Goal: Transaction & Acquisition: Obtain resource

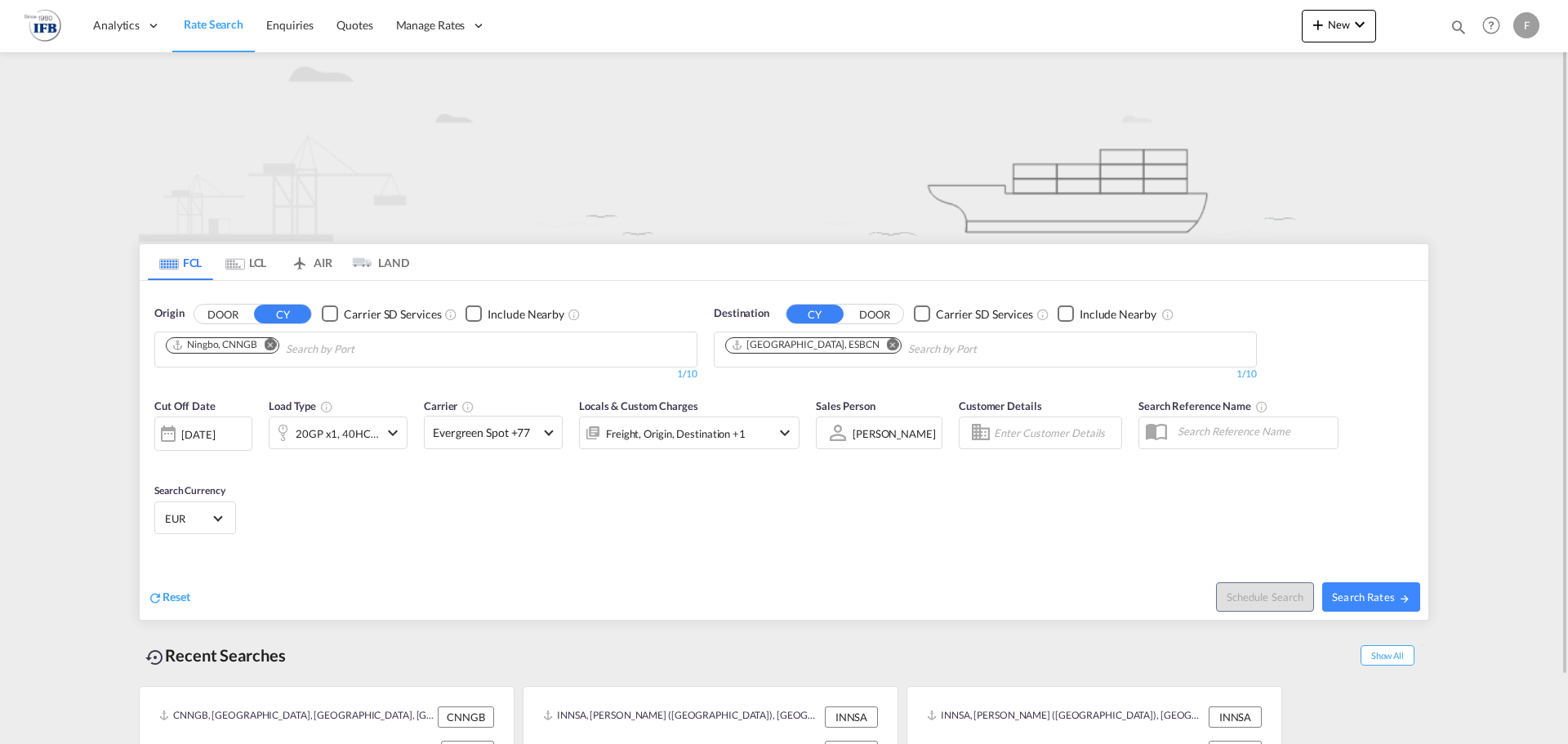
click at [269, 341] on md-icon "Remove" at bounding box center [271, 344] width 12 height 12
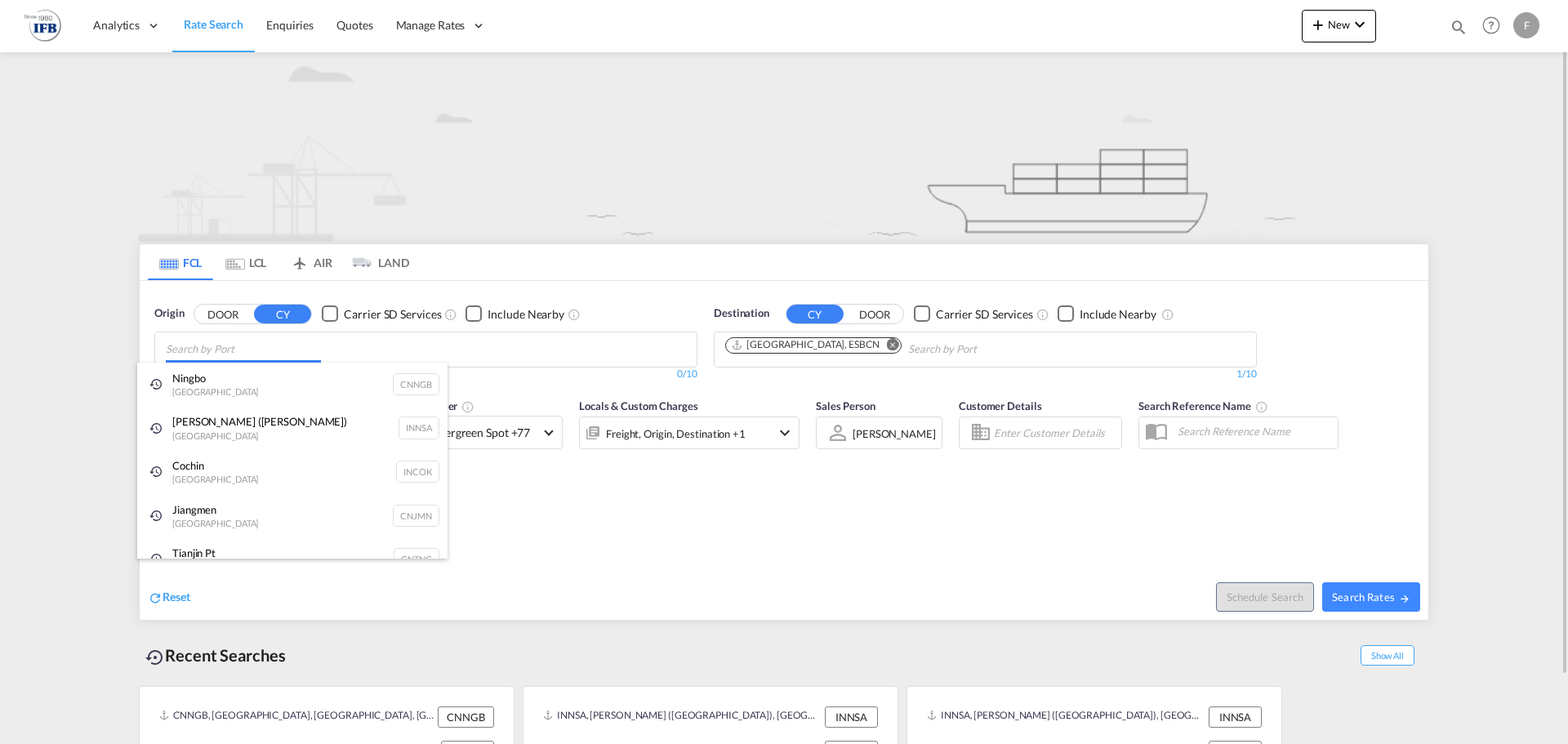
click at [251, 351] on body "Analytics Reports Rate Search Enquiries Quotes Manage Rates" at bounding box center [784, 372] width 1568 height 744
click at [257, 407] on div "Jawaharlal Nehru (Nhava Sheva) India INNSA" at bounding box center [292, 427] width 311 height 44
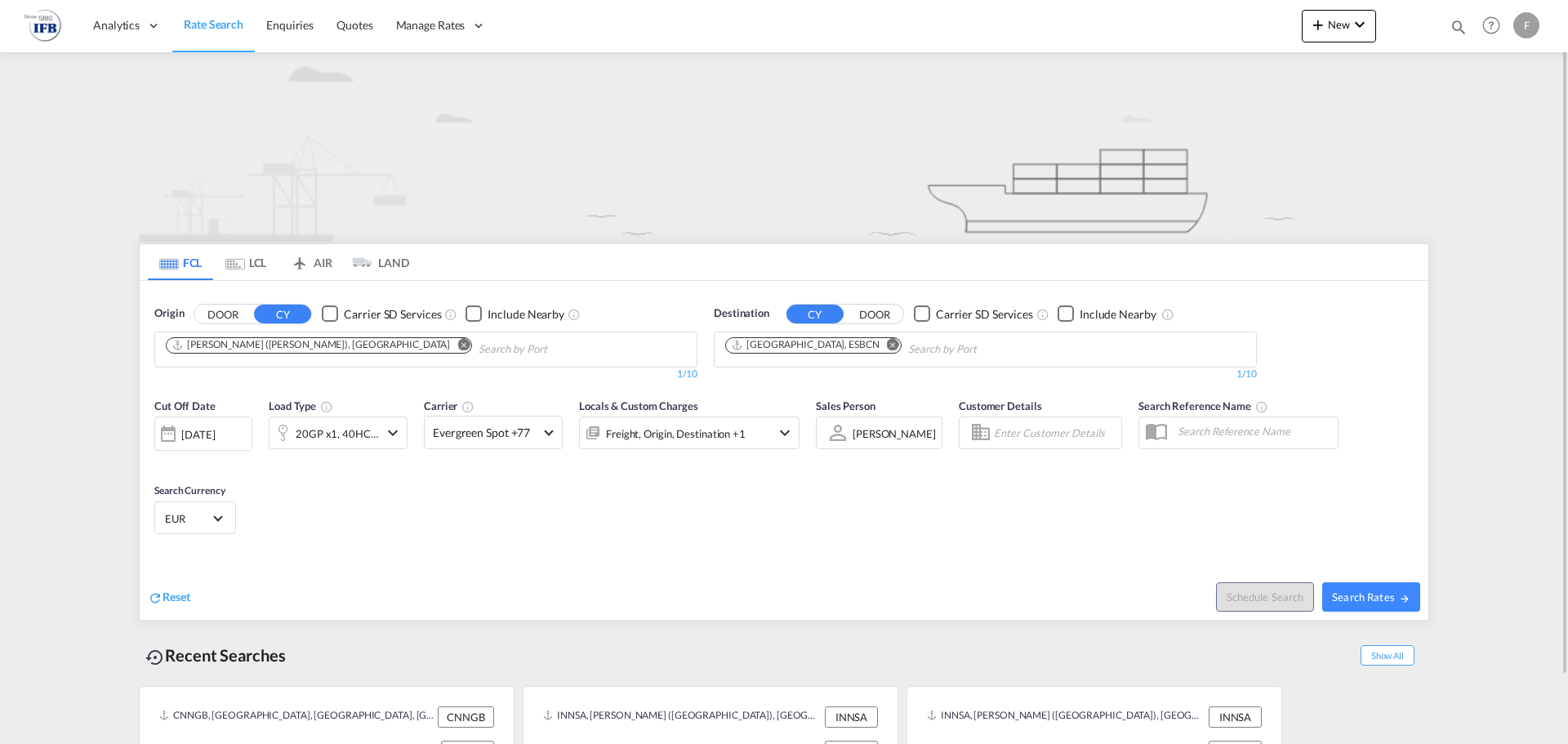
click at [215, 437] on div "[DATE]" at bounding box center [198, 434] width 33 height 15
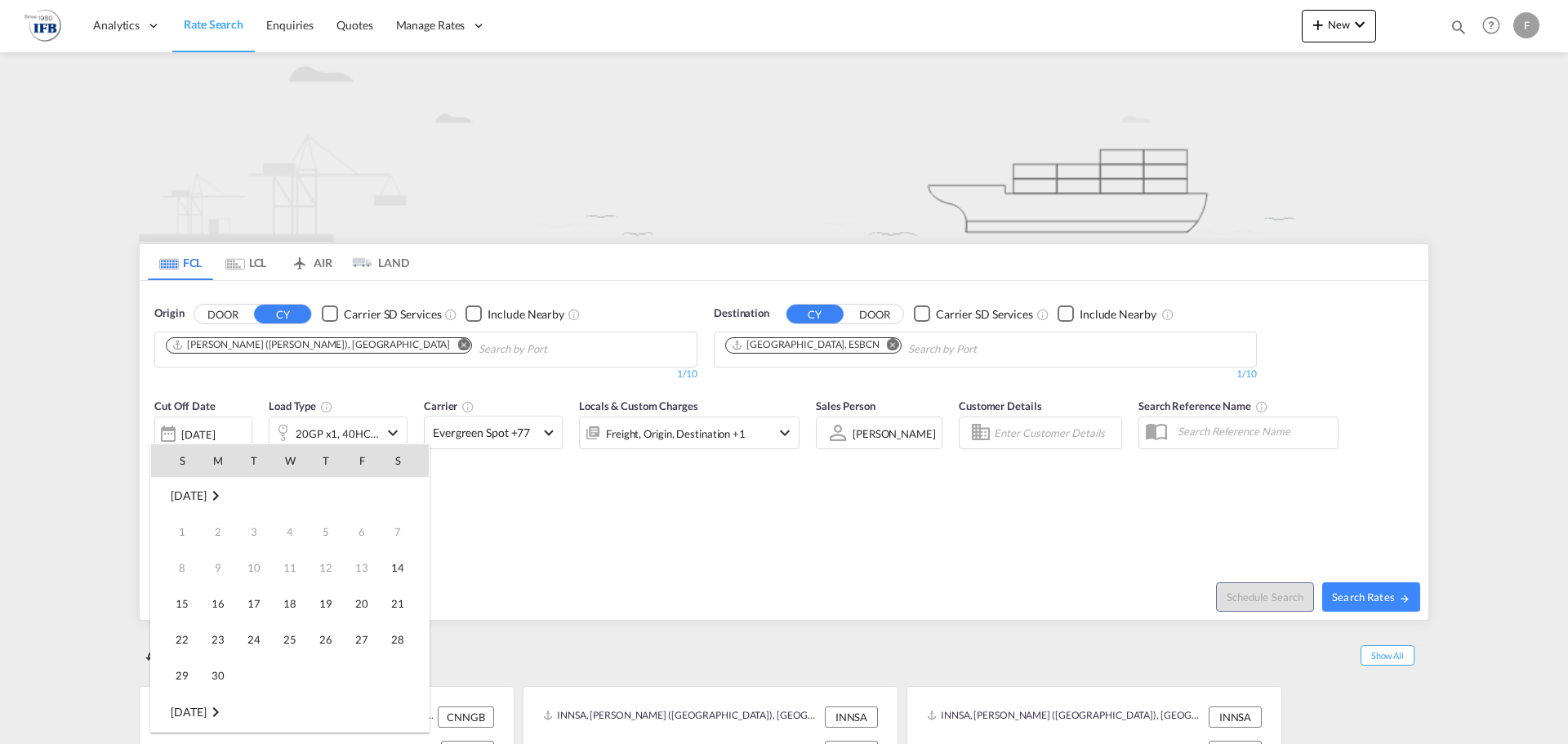
scroll to position [649, 0]
click at [247, 600] on span "16" at bounding box center [253, 603] width 32 height 32
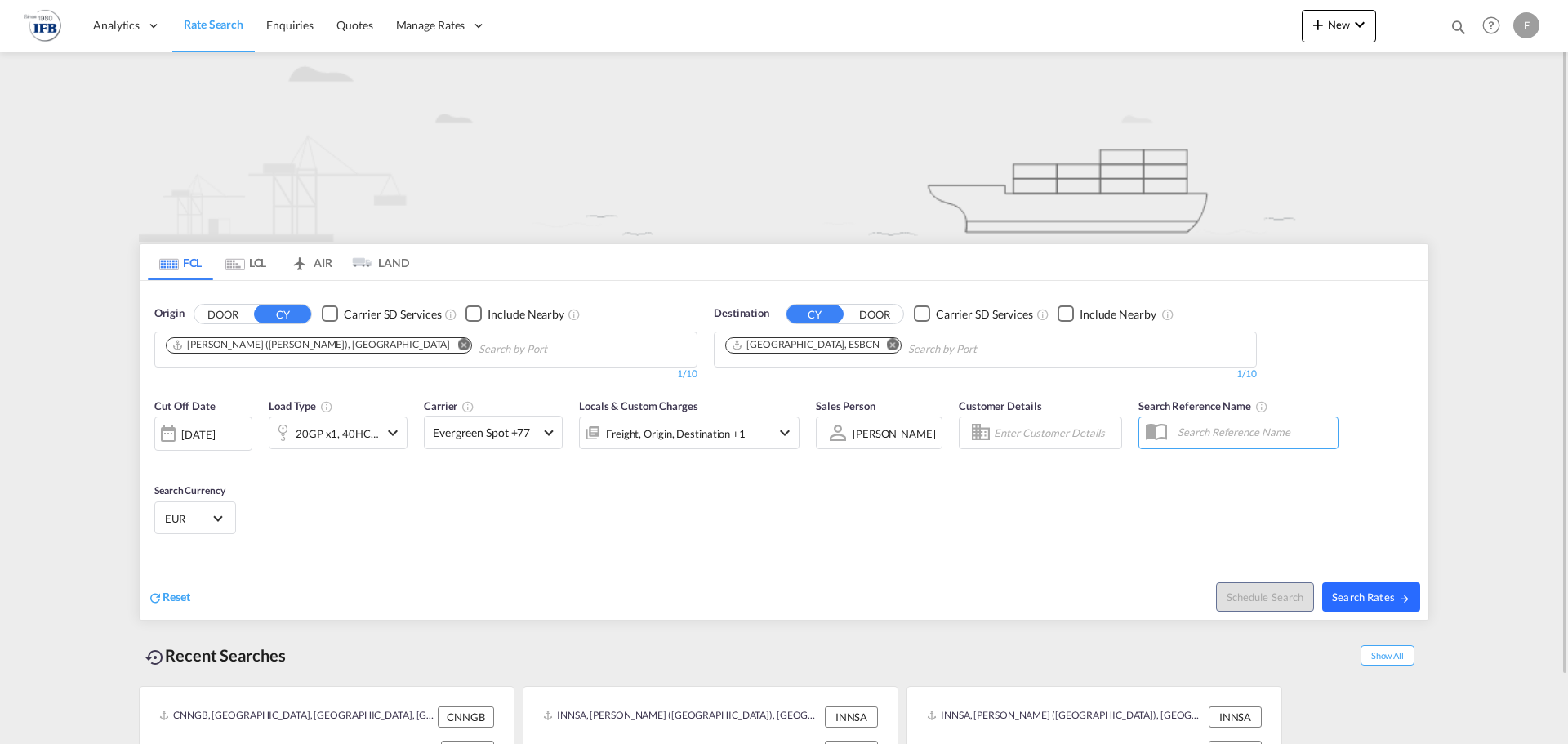
click at [1374, 599] on span "Search Rates" at bounding box center [1372, 596] width 78 height 13
type input "INNSA to ESBCN / 16 Sep 2025"
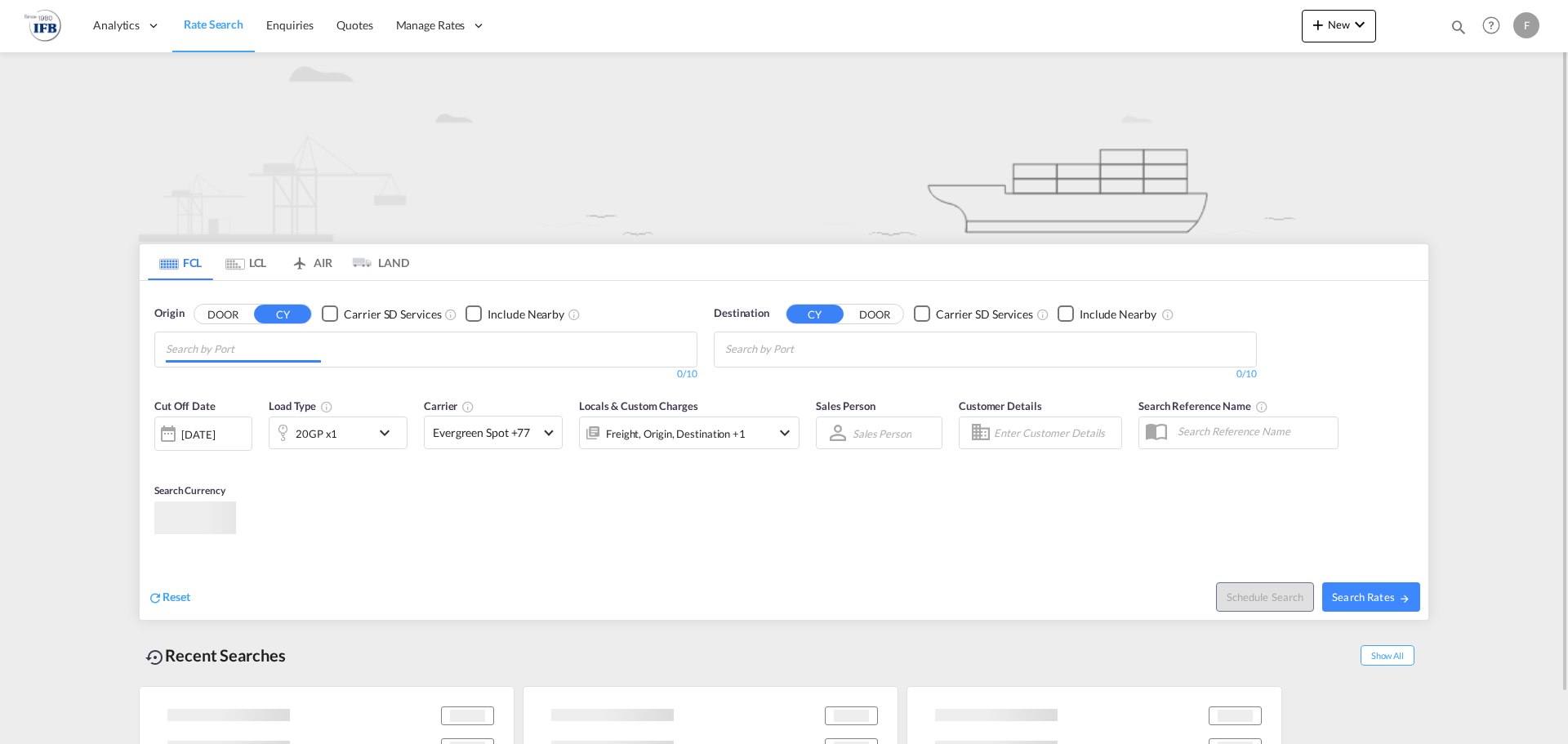
click at [252, 356] on input "Chips input." at bounding box center [243, 349] width 155 height 26
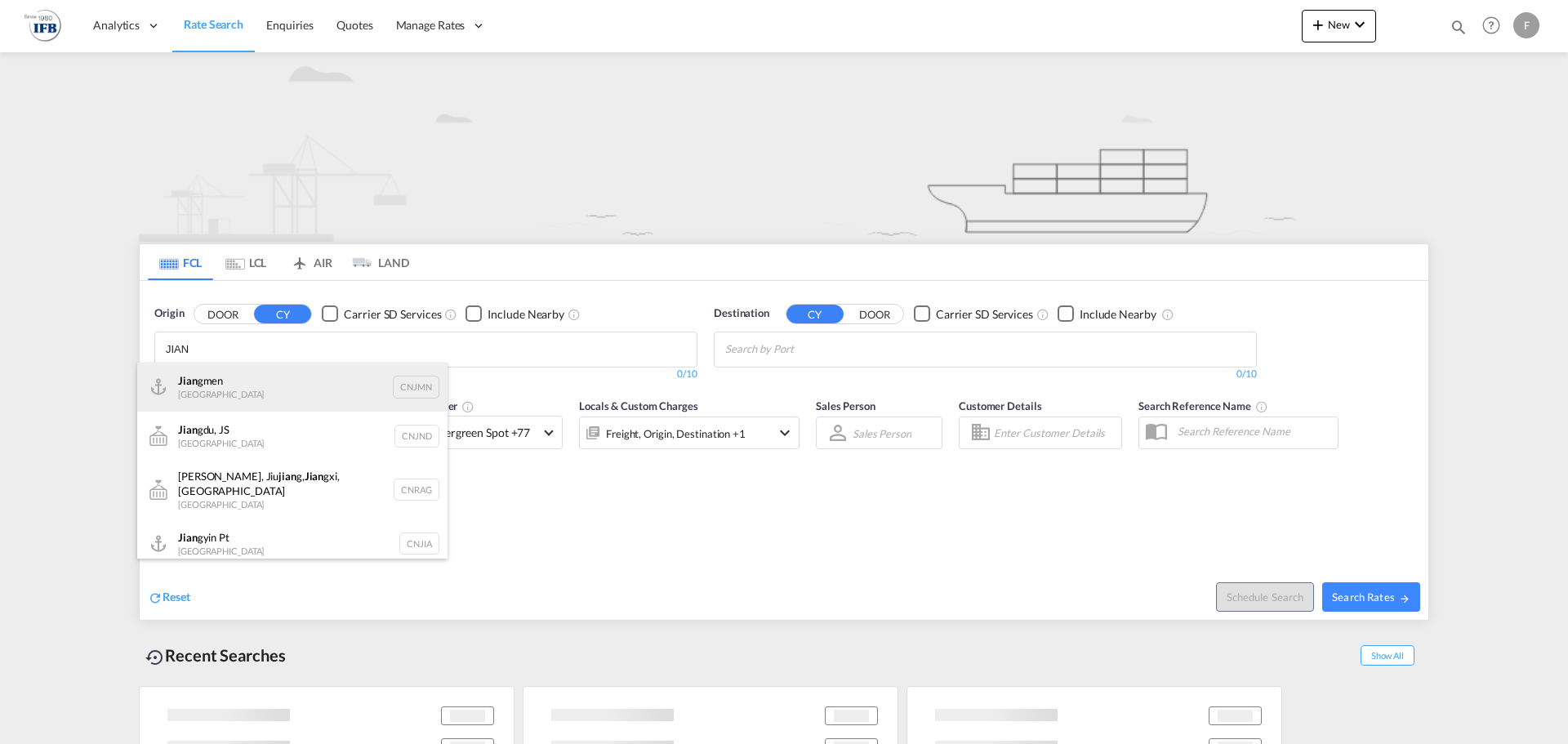
type input "JIAN"
click at [180, 377] on div "Jian gmen China CNJMN" at bounding box center [292, 387] width 311 height 49
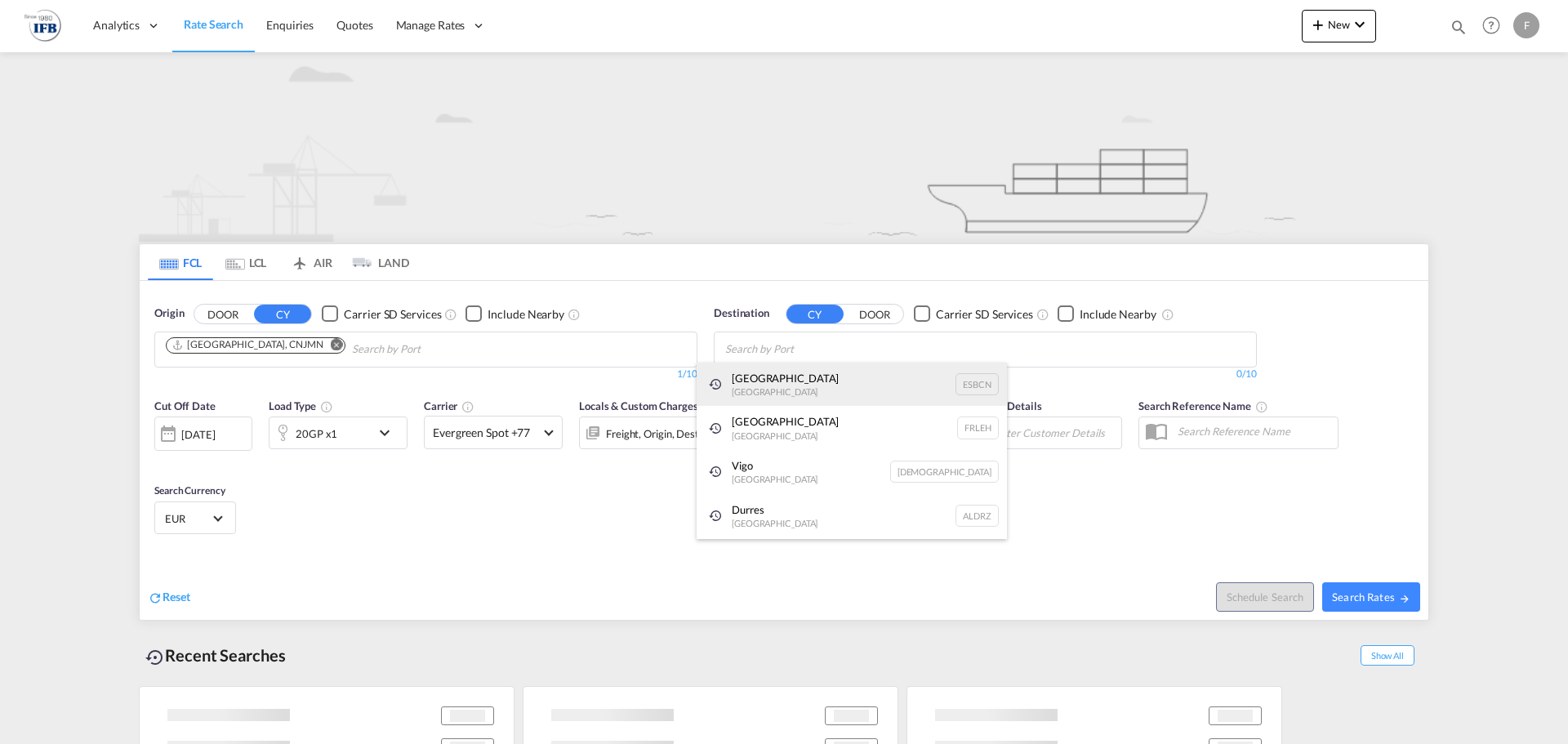
click at [814, 372] on div "Barcelona Spain ESBCN" at bounding box center [852, 384] width 311 height 44
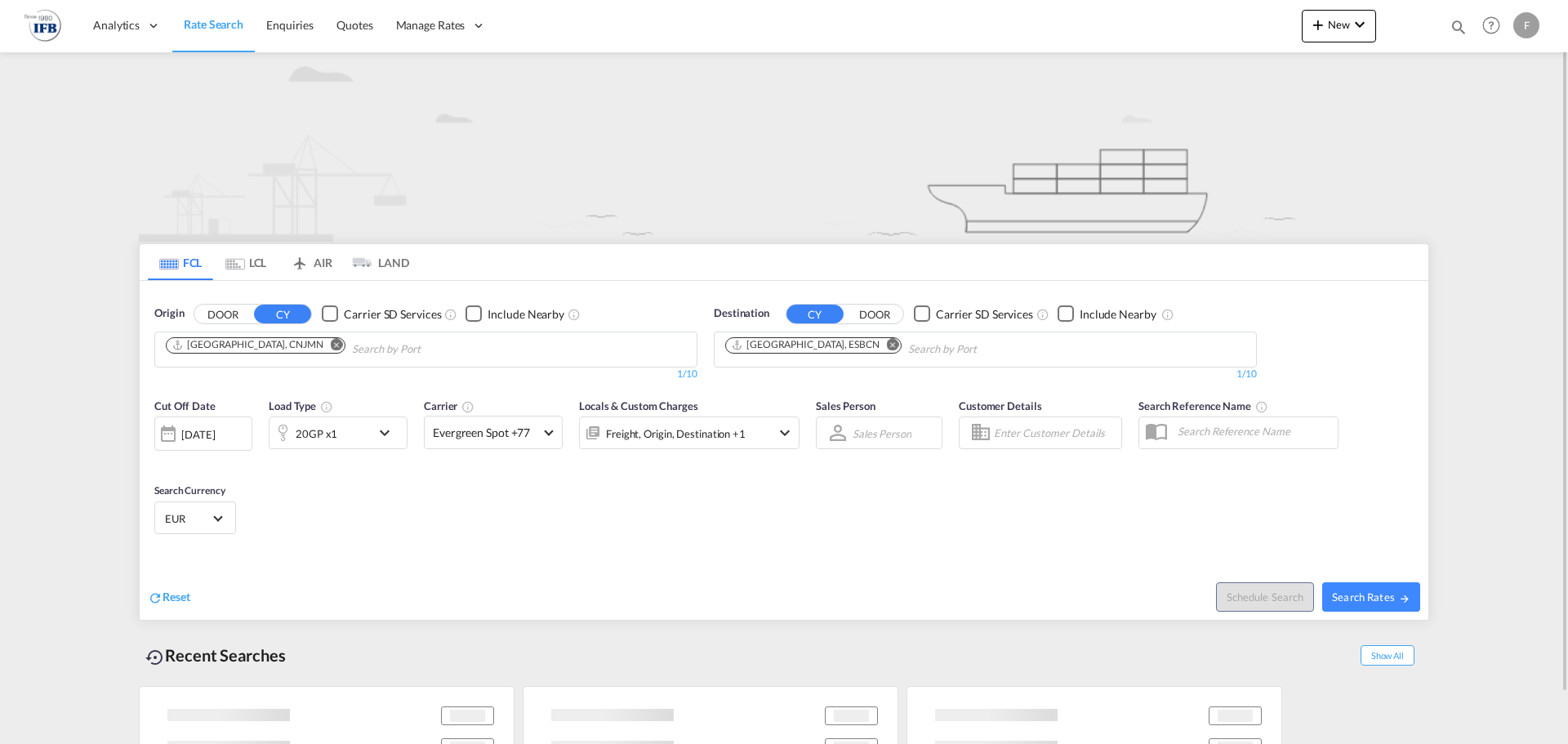
click at [215, 438] on div "[DATE]" at bounding box center [198, 434] width 33 height 15
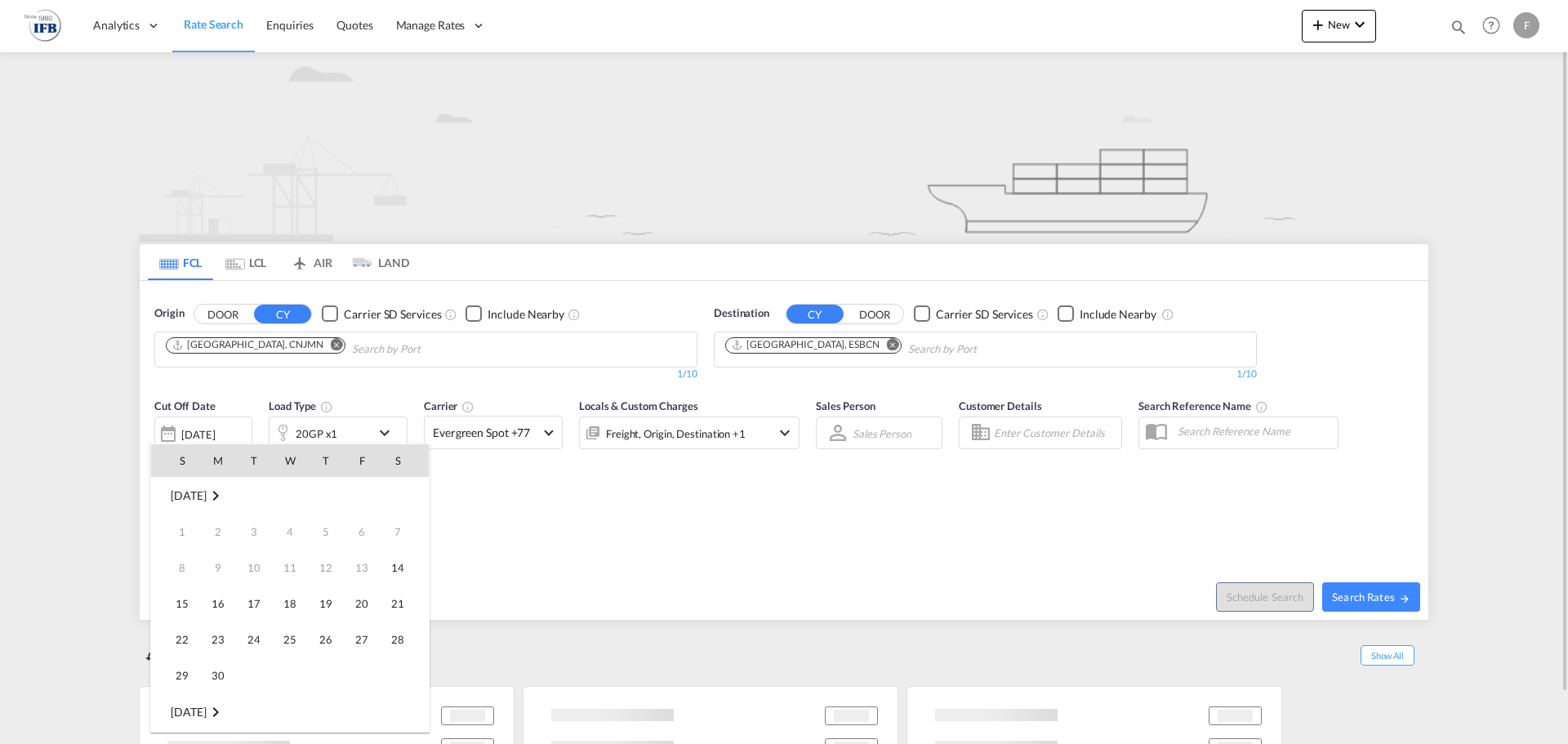
scroll to position [649, 0]
click at [244, 604] on span "16" at bounding box center [253, 603] width 32 height 32
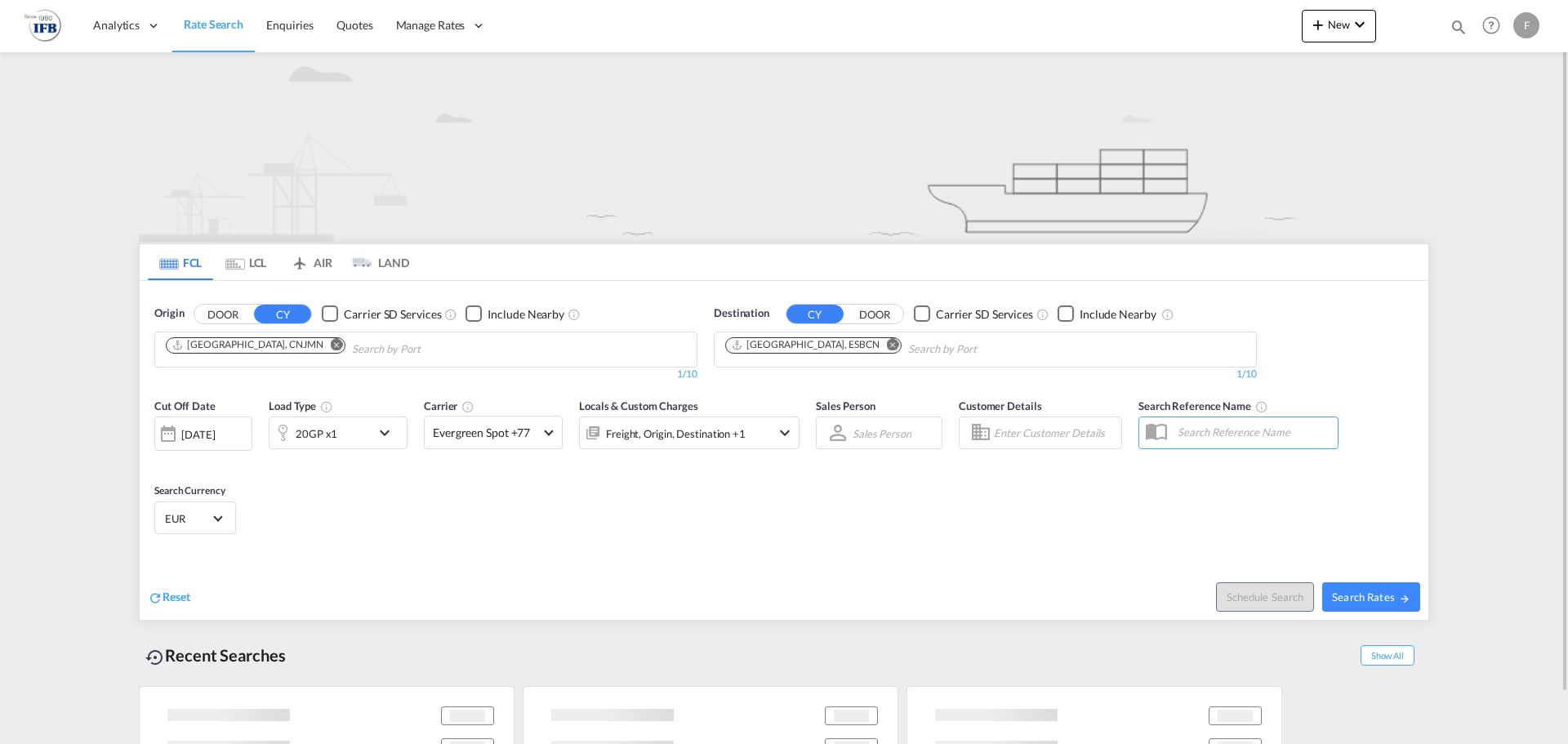
click at [377, 438] on md-icon "icon-chevron-down" at bounding box center [388, 433] width 27 height 20
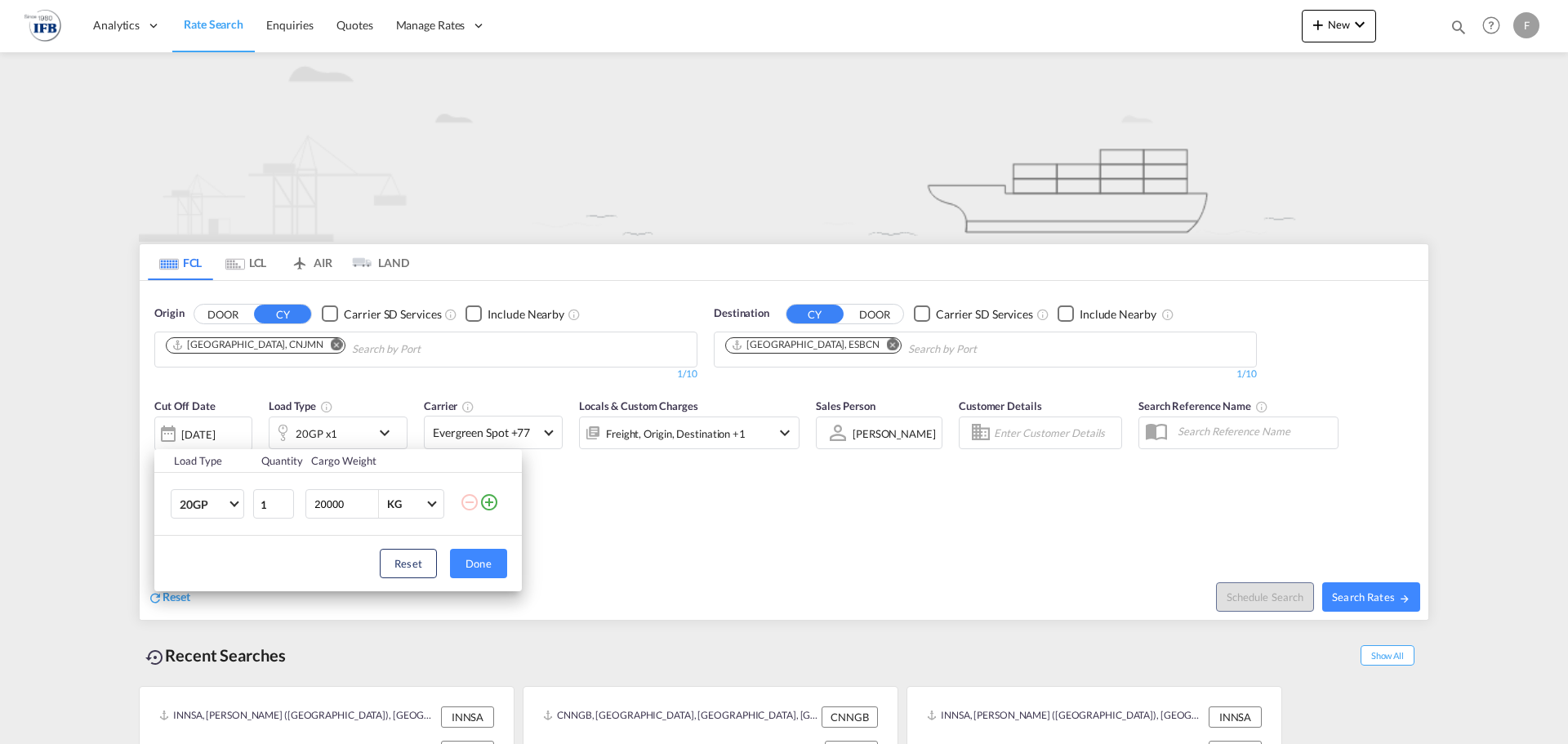
click at [493, 500] on md-icon "icon-plus-circle-outline" at bounding box center [489, 502] width 20 height 20
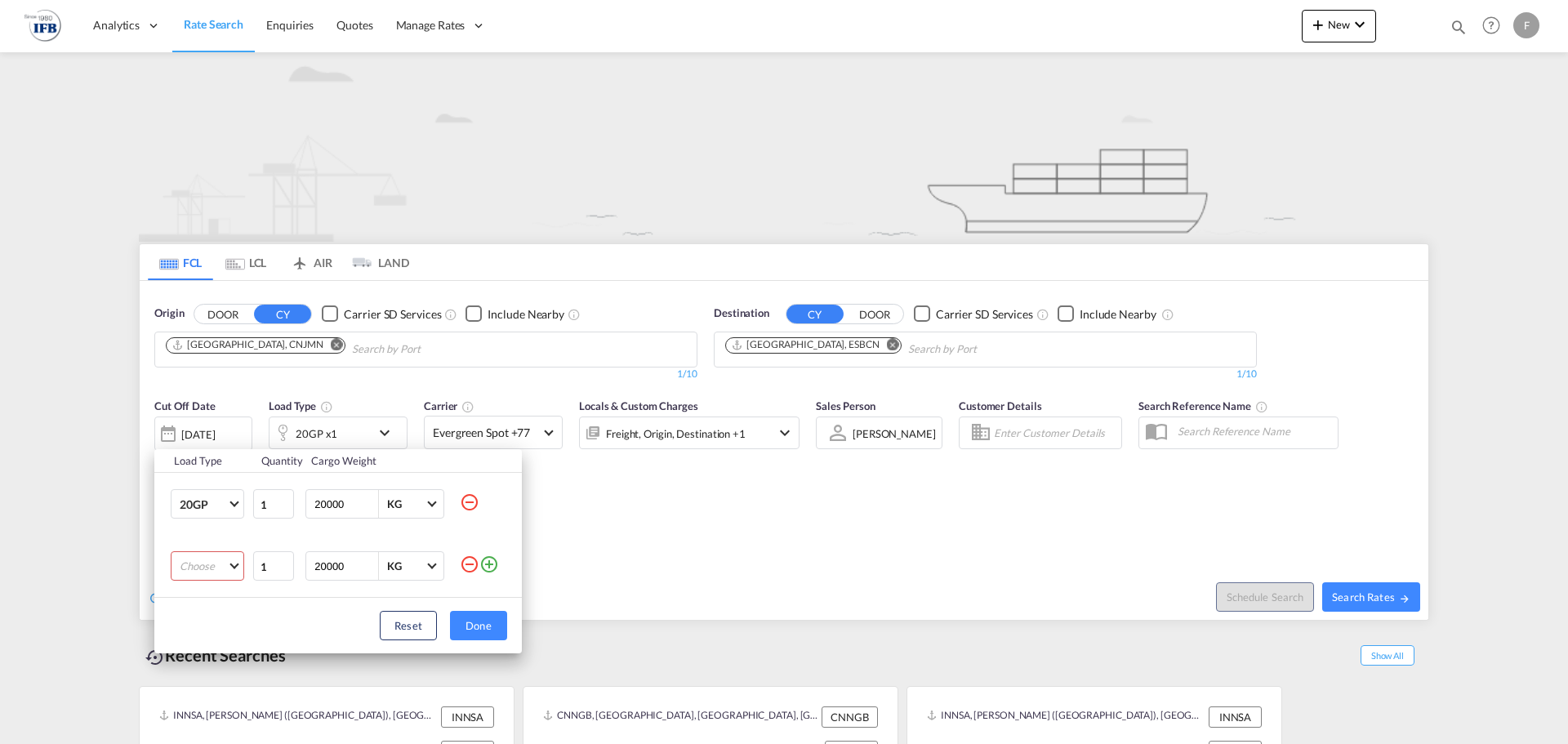
click at [217, 570] on md-select "Choose 20GP 40GP 40HC 45HC 20RE 40RE 40HR 20OT 40OT 20FR 40FR 40NR 20NR 45S 20T…" at bounding box center [207, 566] width 74 height 29
click at [219, 623] on md-option "40HC" at bounding box center [222, 625] width 111 height 39
click at [488, 628] on button "Done" at bounding box center [479, 625] width 57 height 29
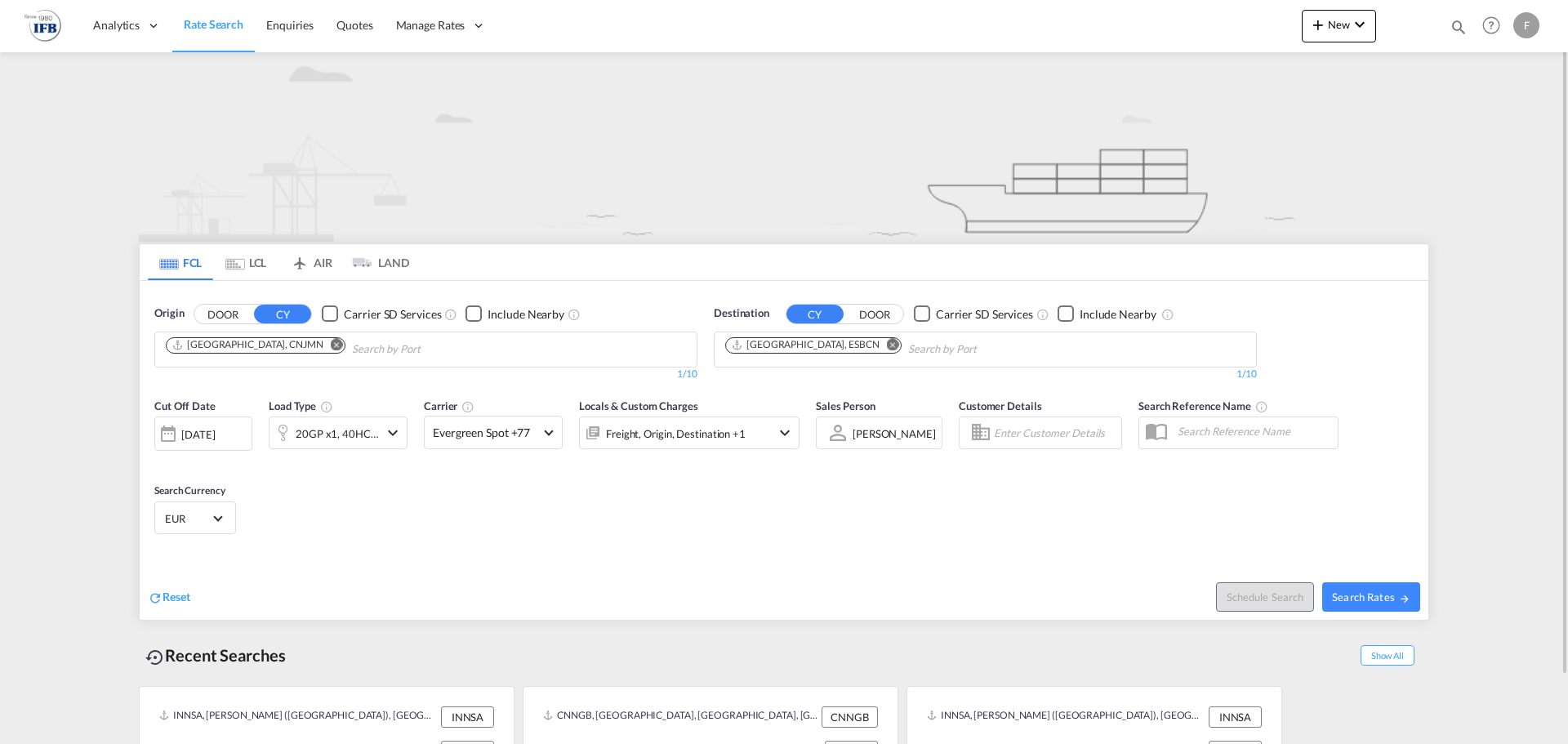
click at [930, 437] on div "Federico Velardi Select Sales Person Federico Velardi Select Sales Person" at bounding box center [879, 432] width 126 height 32
click at [1351, 593] on span "Search Rates" at bounding box center [1372, 596] width 78 height 13
type input "CNJMN to ESBCN / 12 Sep 2025"
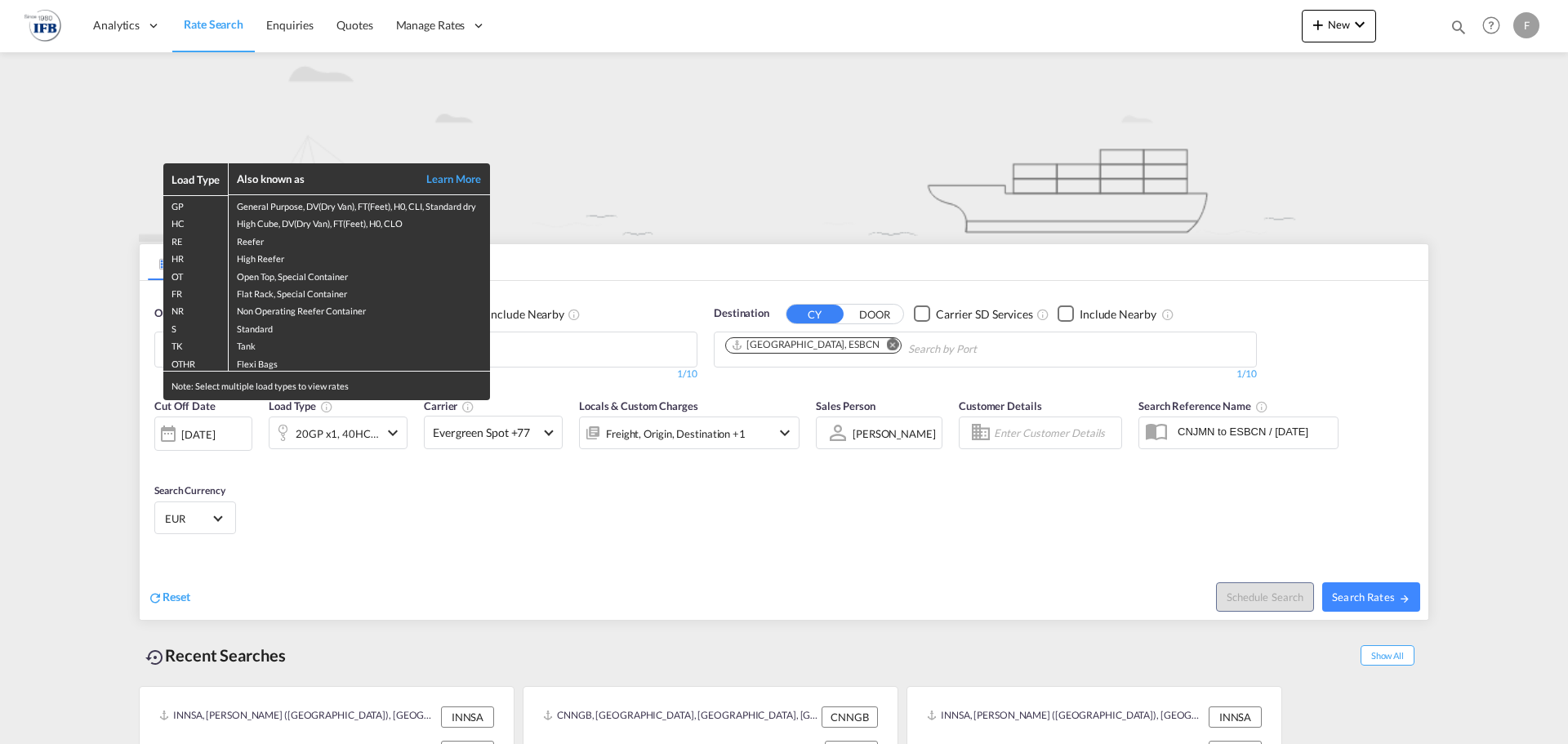
click at [1385, 596] on div "Load Type Also known as Learn More GP General Purpose, DV(Dry Van), FT(Feet), H…" at bounding box center [784, 372] width 1568 height 744
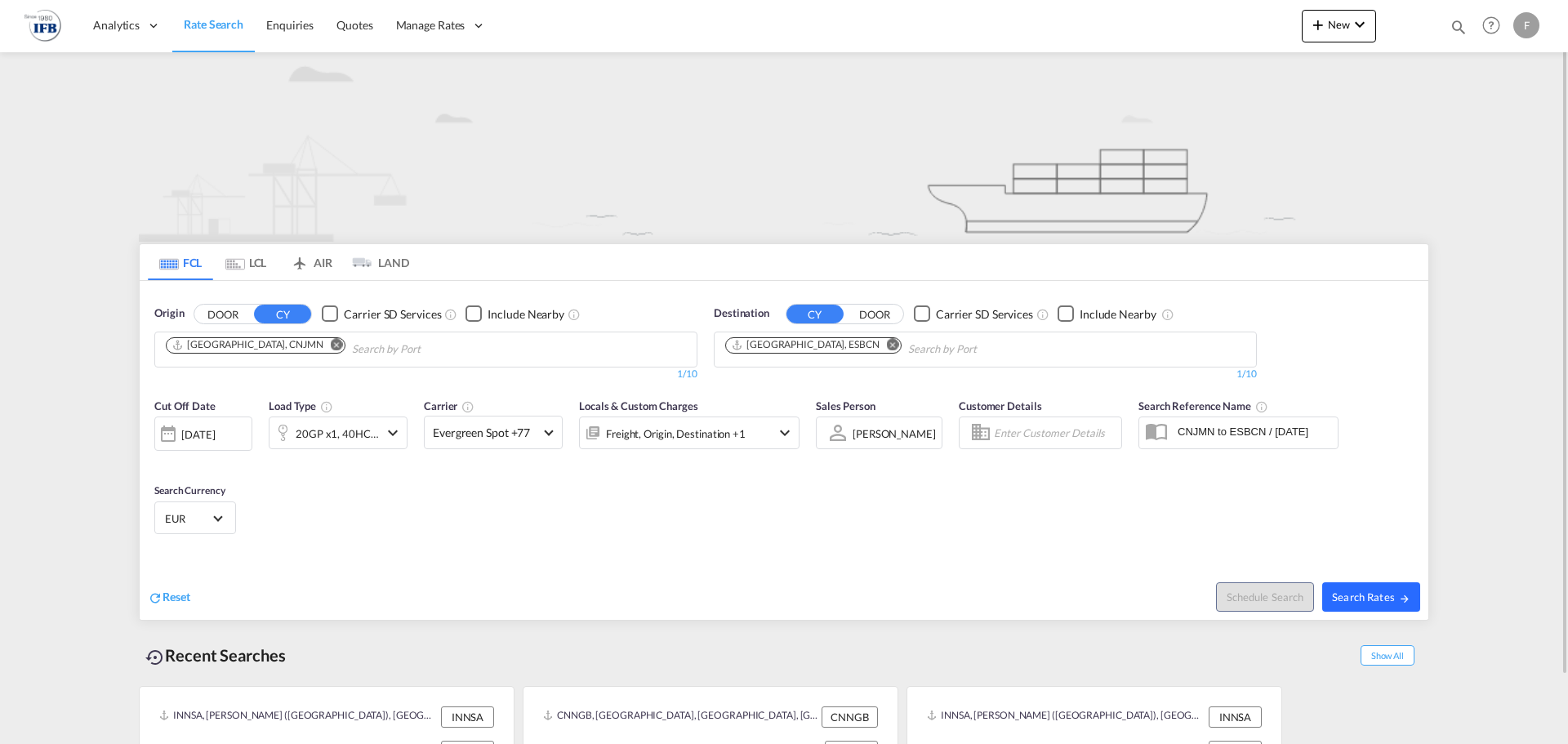
click at [1377, 590] on span "Search Rates" at bounding box center [1372, 596] width 78 height 13
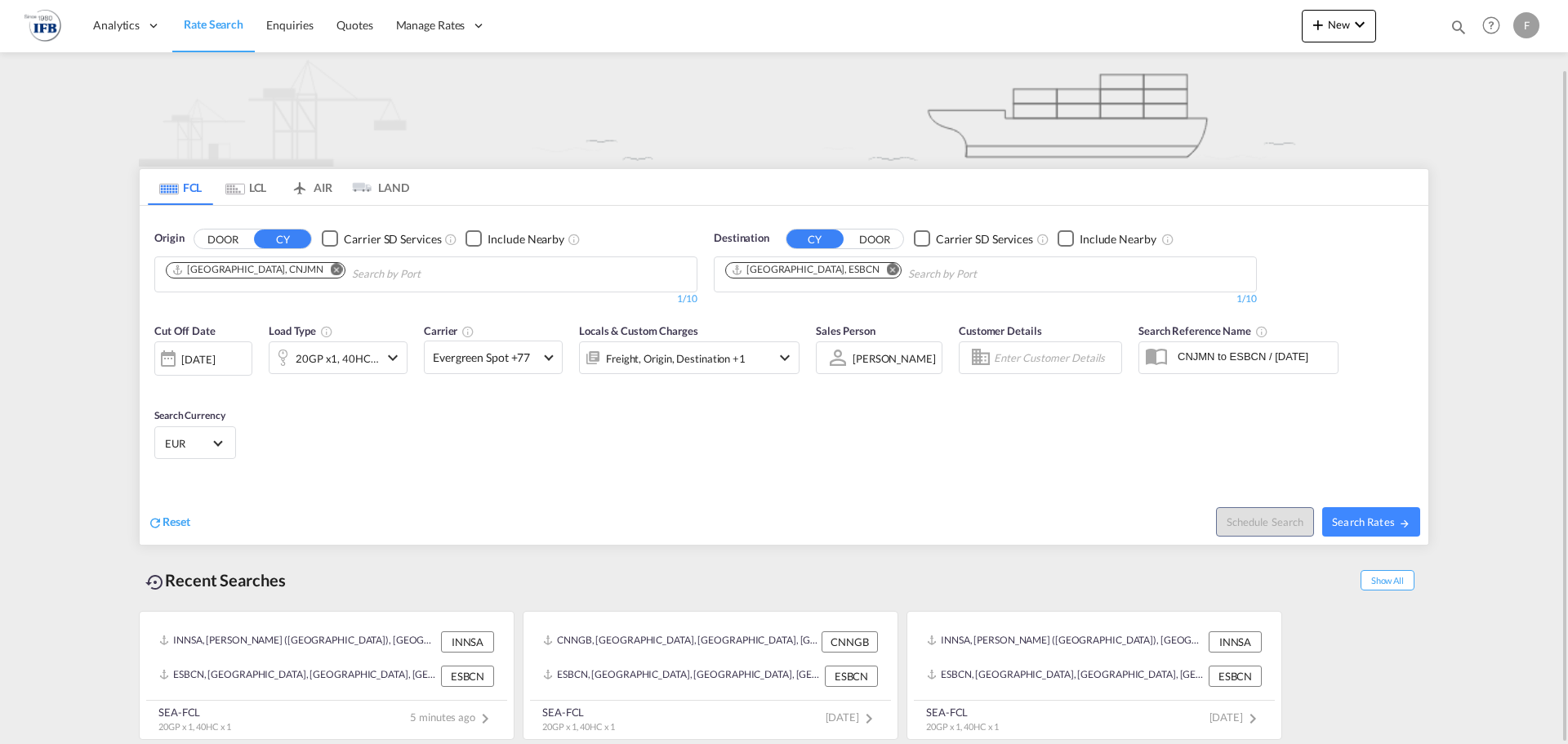
scroll to position [0, 0]
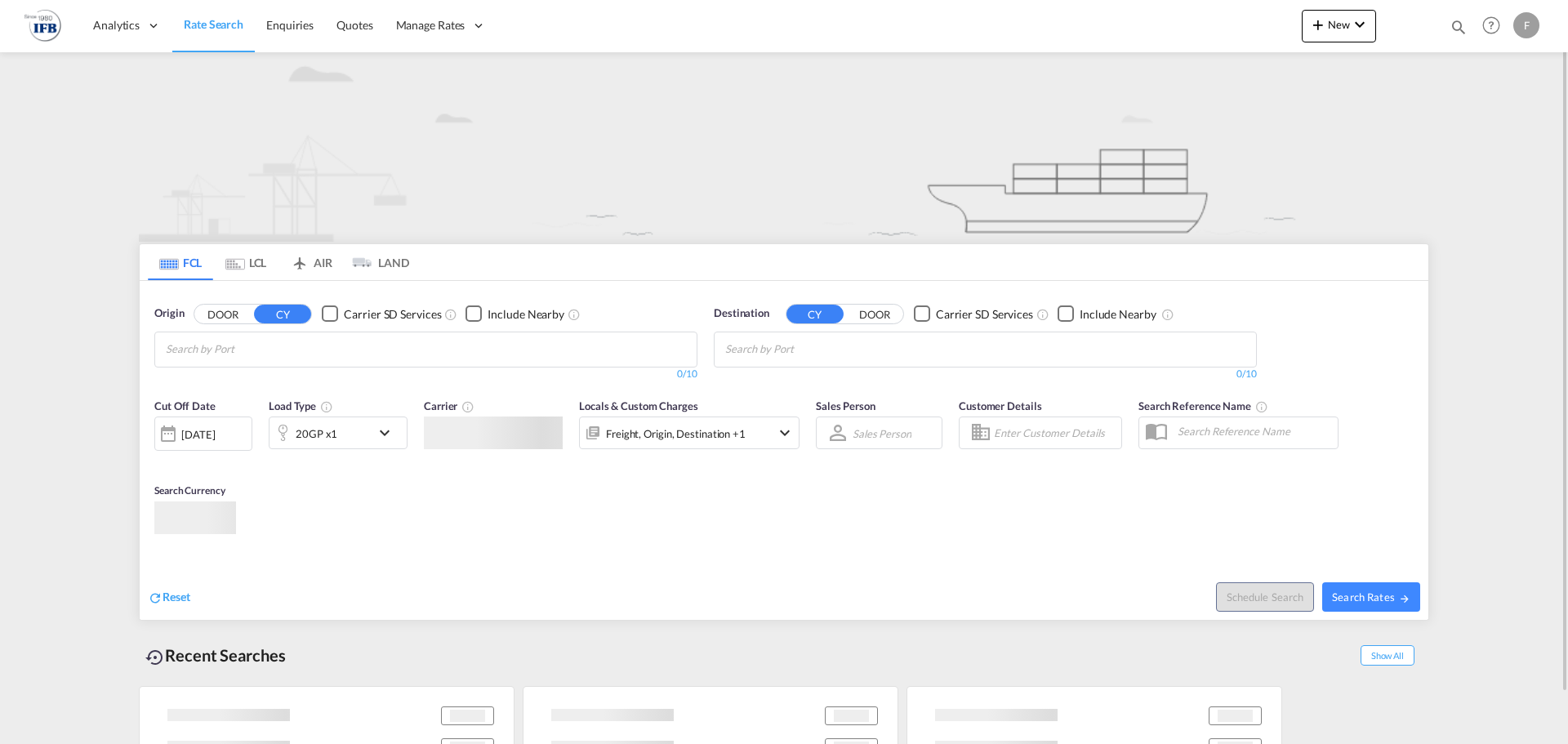
scroll to position [55, 0]
click at [1524, 23] on div "F" at bounding box center [1527, 25] width 26 height 26
click at [1515, 79] on button "My Profile" at bounding box center [1508, 72] width 106 height 32
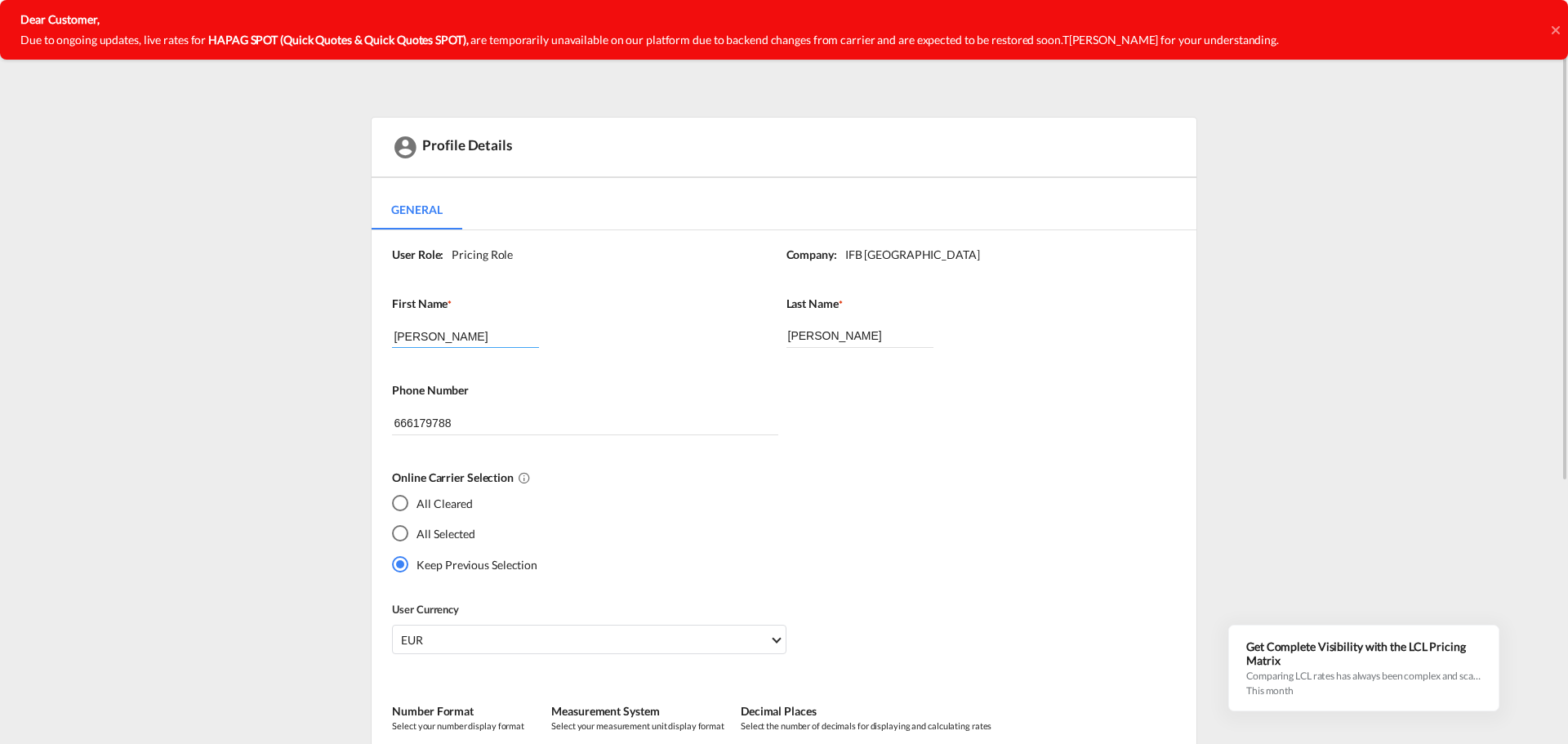
click at [448, 346] on input "[PERSON_NAME]" at bounding box center [466, 335] width 147 height 25
drag, startPoint x: 451, startPoint y: 335, endPoint x: 252, endPoint y: 332, distance: 199.0
click at [247, 326] on div "Profile Details General General User Role: Pricing Role Company: IFB [GEOGRAPHI…" at bounding box center [784, 602] width 1290 height 970
type input "[PERSON_NAME]"
click at [491, 423] on input "666179788" at bounding box center [584, 422] width 385 height 25
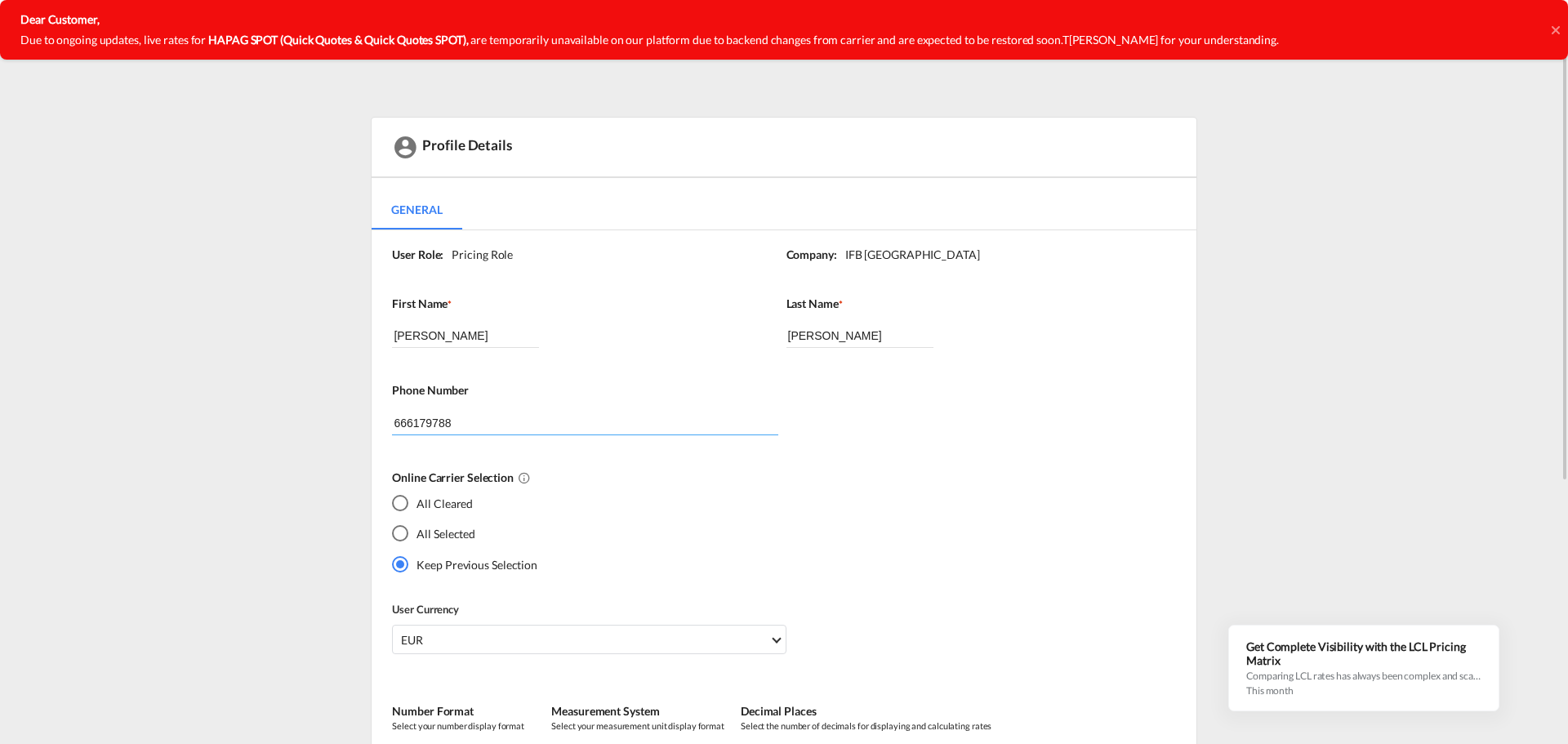
drag, startPoint x: 503, startPoint y: 414, endPoint x: 351, endPoint y: 419, distance: 152.1
click at [351, 419] on div "Profile Details General General User Role: Pricing Role Company: IFB [GEOGRAPHI…" at bounding box center [784, 602] width 1290 height 970
type input "[PHONE_NUMBER]"
drag, startPoint x: 846, startPoint y: 335, endPoint x: 684, endPoint y: 342, distance: 162.2
click at [684, 342] on div "First Name * [PERSON_NAME] Last Name * [PERSON_NAME]" at bounding box center [785, 339] width 787 height 87
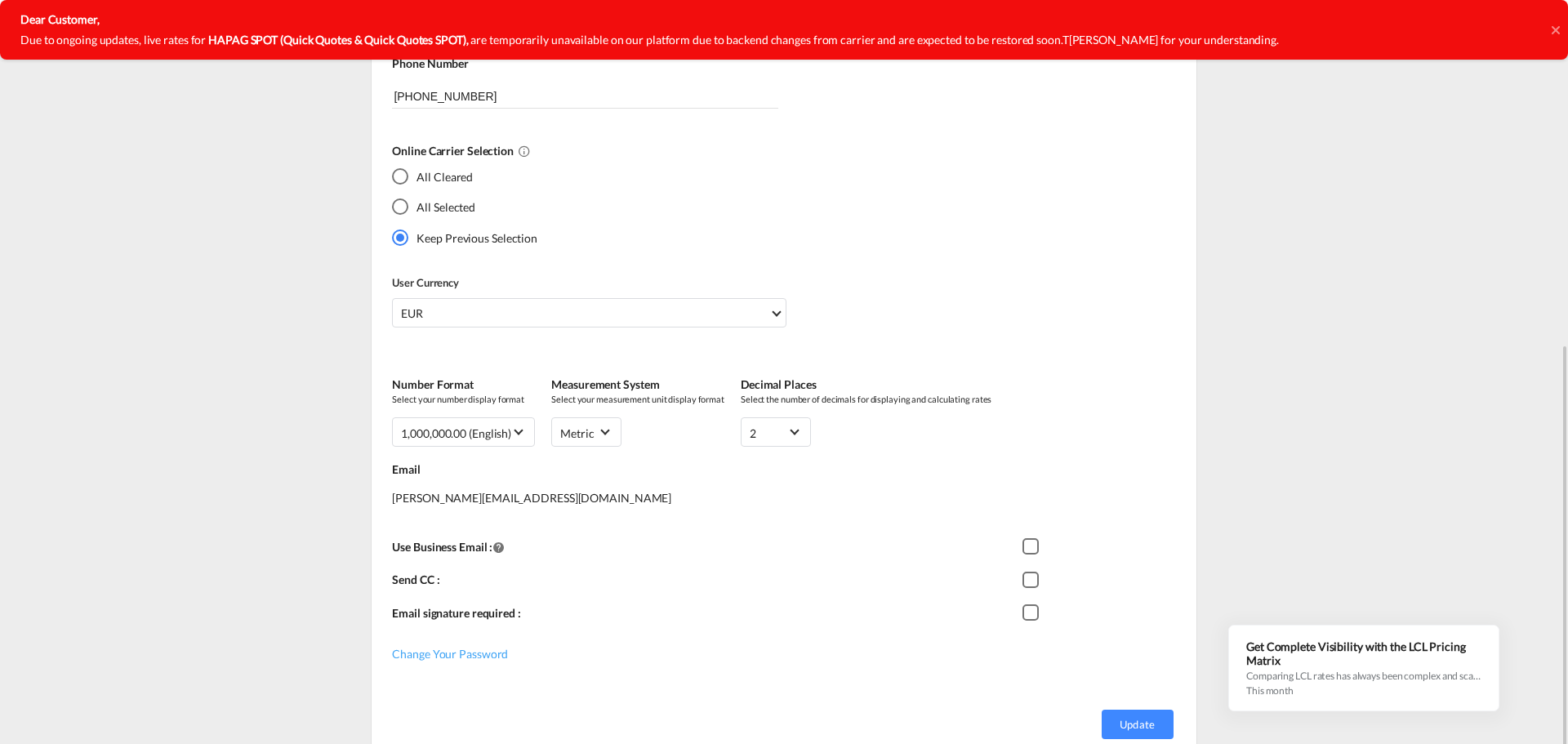
scroll to position [409, 0]
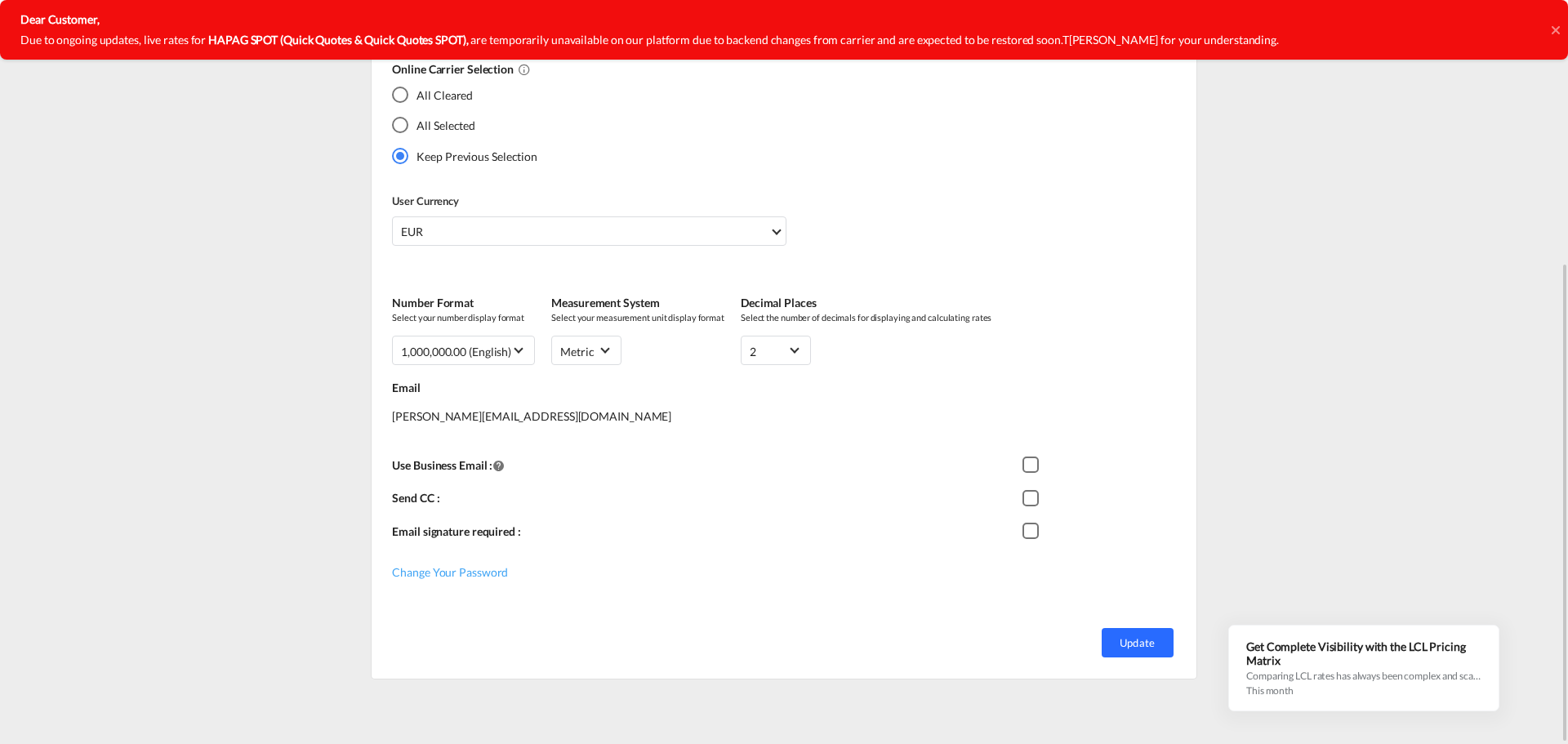
type input "Torky"
click at [1154, 641] on button "Update" at bounding box center [1138, 643] width 72 height 29
click at [1131, 643] on button "Update" at bounding box center [1138, 643] width 72 height 29
drag, startPoint x: 1138, startPoint y: 636, endPoint x: 1114, endPoint y: 631, distance: 24.5
click at [1138, 636] on button "Update" at bounding box center [1138, 643] width 72 height 29
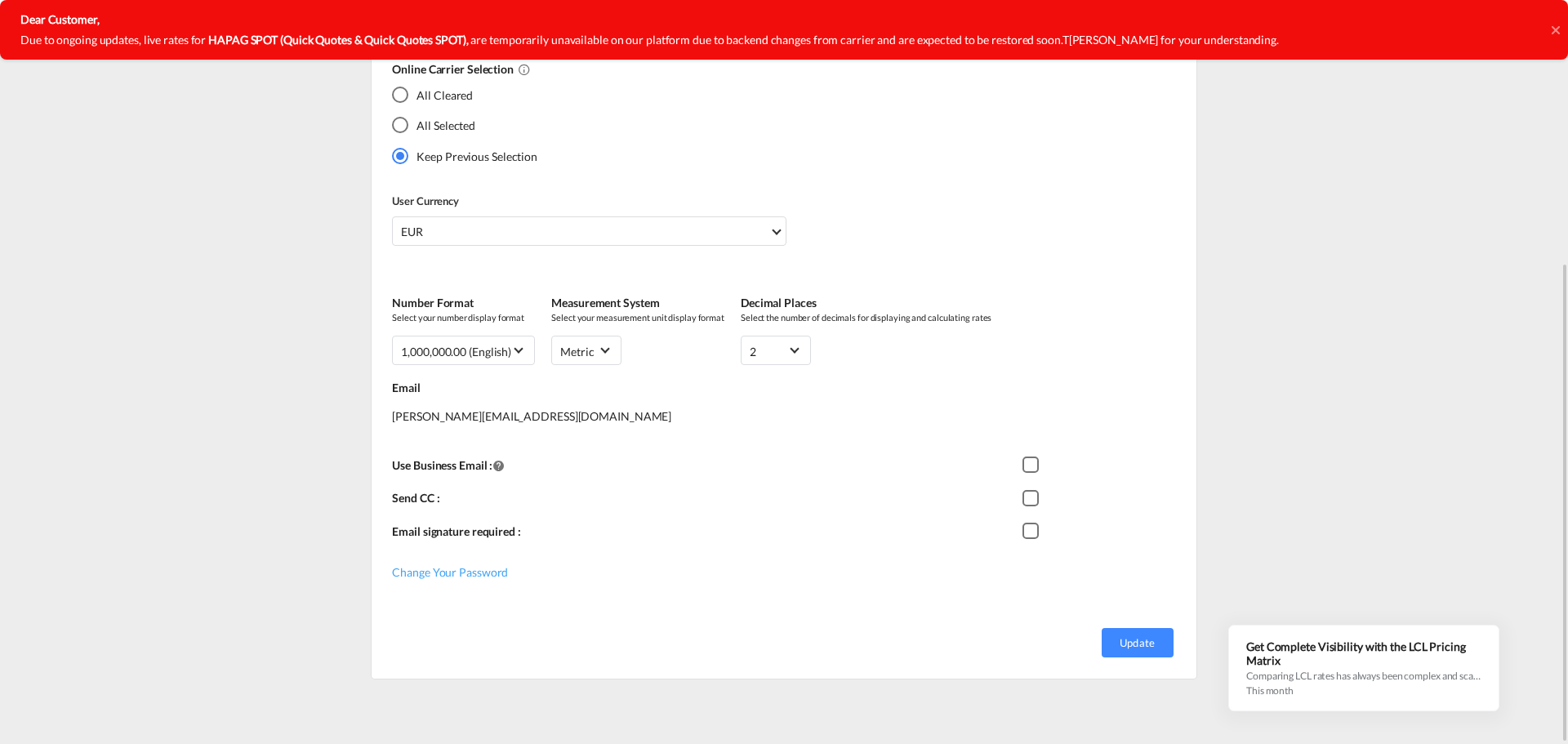
click at [1028, 496] on div "Checkbox 1" at bounding box center [1031, 498] width 17 height 17
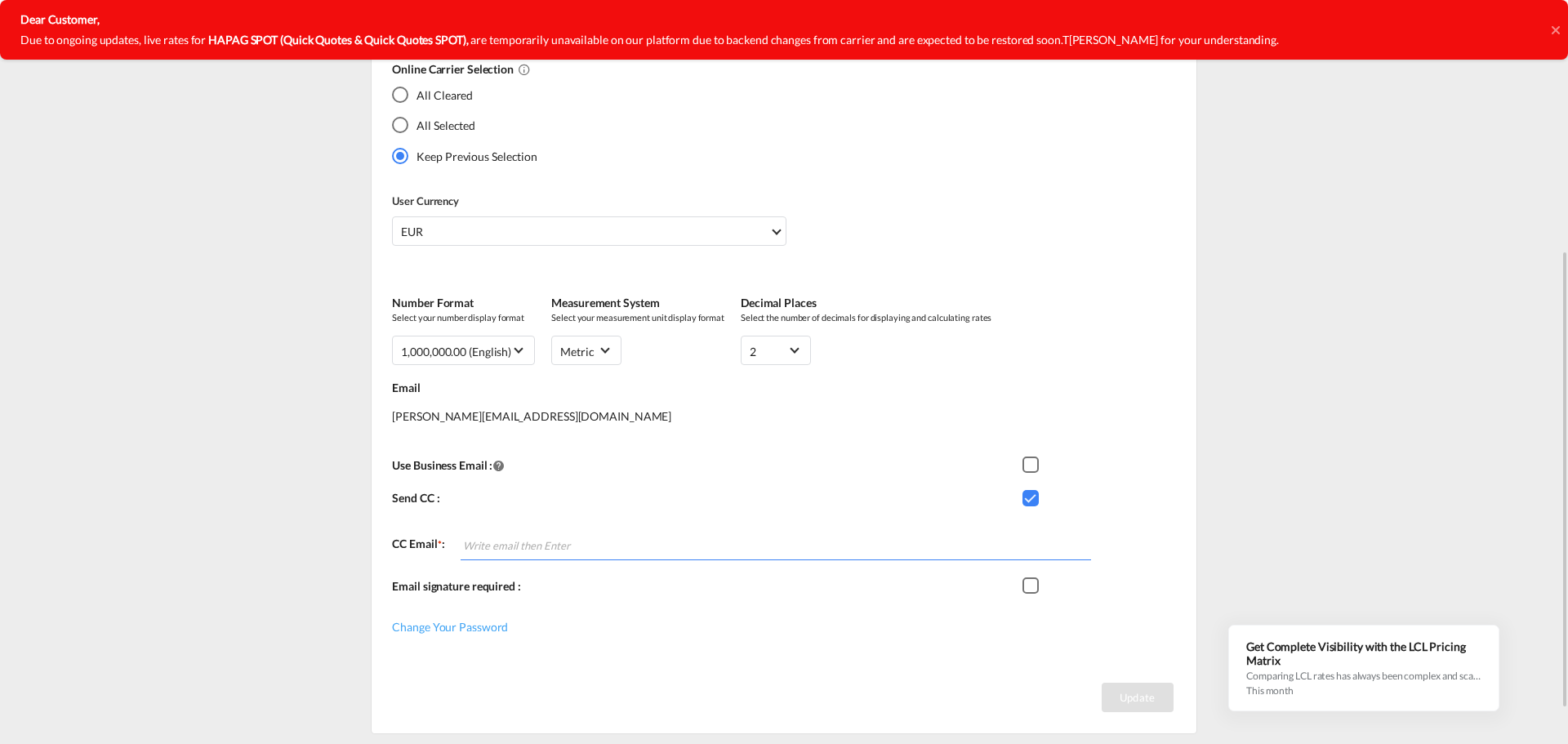
click at [481, 548] on input "Chips input." at bounding box center [531, 546] width 138 height 26
click at [495, 546] on input "Chips input." at bounding box center [531, 546] width 138 height 26
paste input "[EMAIL_ADDRESS][DOMAIN_NAME]"
type input "[EMAIL_ADDRESS][DOMAIN_NAME]"
click at [958, 663] on div "Update" at bounding box center [784, 696] width 825 height 74
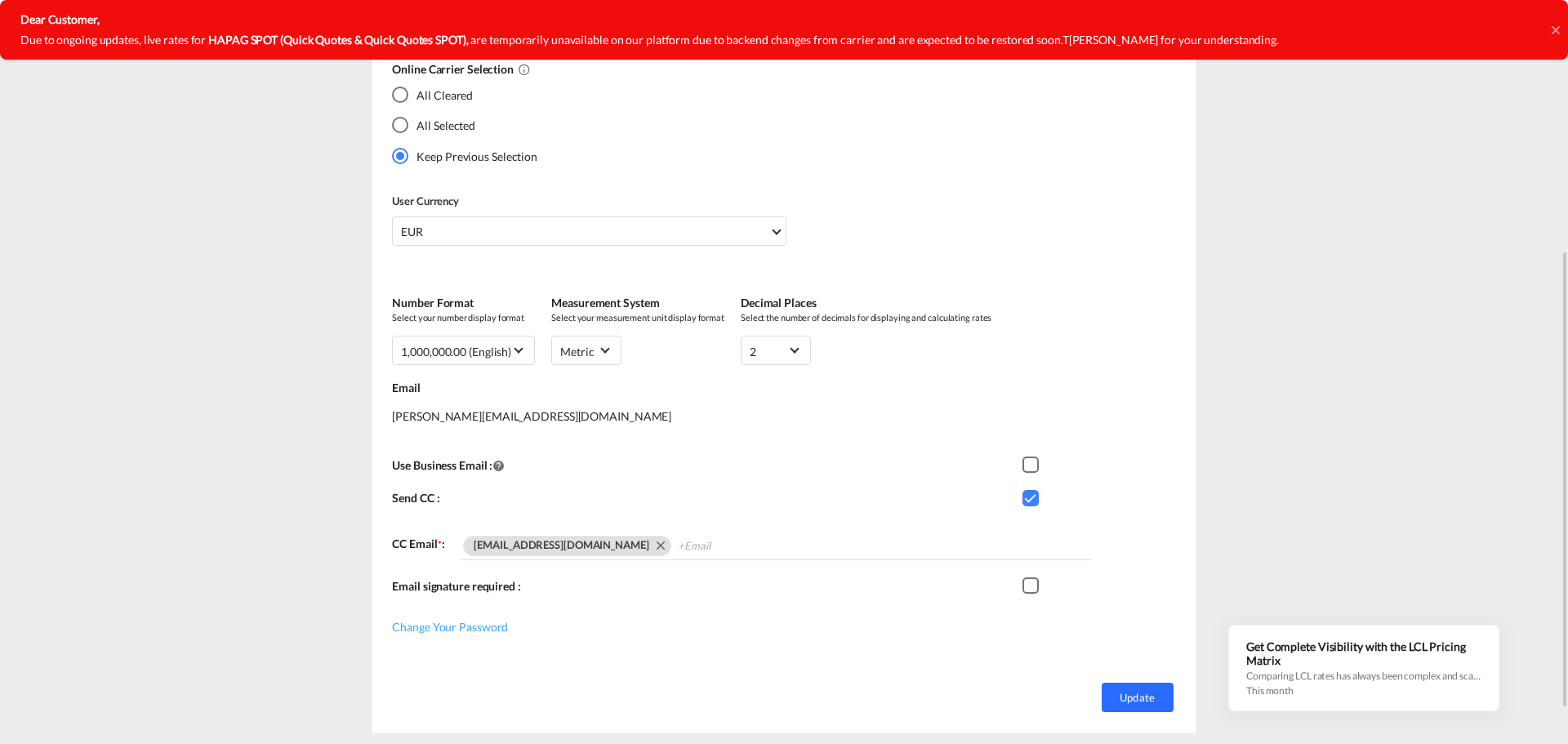
click at [1108, 686] on button "Update" at bounding box center [1138, 697] width 72 height 29
click at [1134, 696] on button "Update" at bounding box center [1138, 697] width 72 height 29
click at [1133, 694] on button "Update" at bounding box center [1138, 697] width 72 height 29
click at [1132, 694] on button "Update" at bounding box center [1138, 697] width 72 height 29
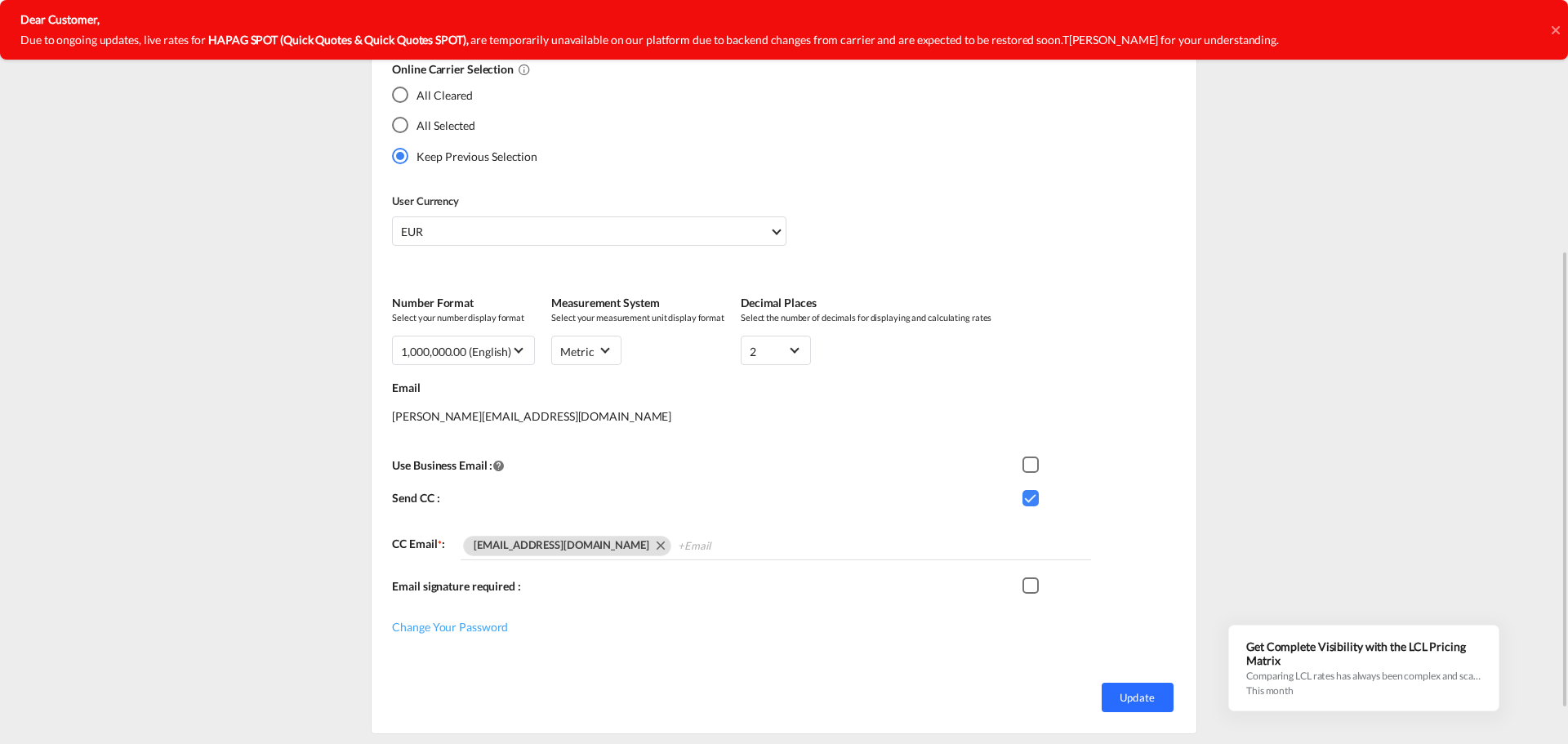
click at [1131, 694] on button "Update" at bounding box center [1138, 697] width 72 height 29
click at [1130, 694] on button "Update" at bounding box center [1138, 697] width 72 height 29
click at [1129, 694] on button "Update" at bounding box center [1138, 697] width 72 height 29
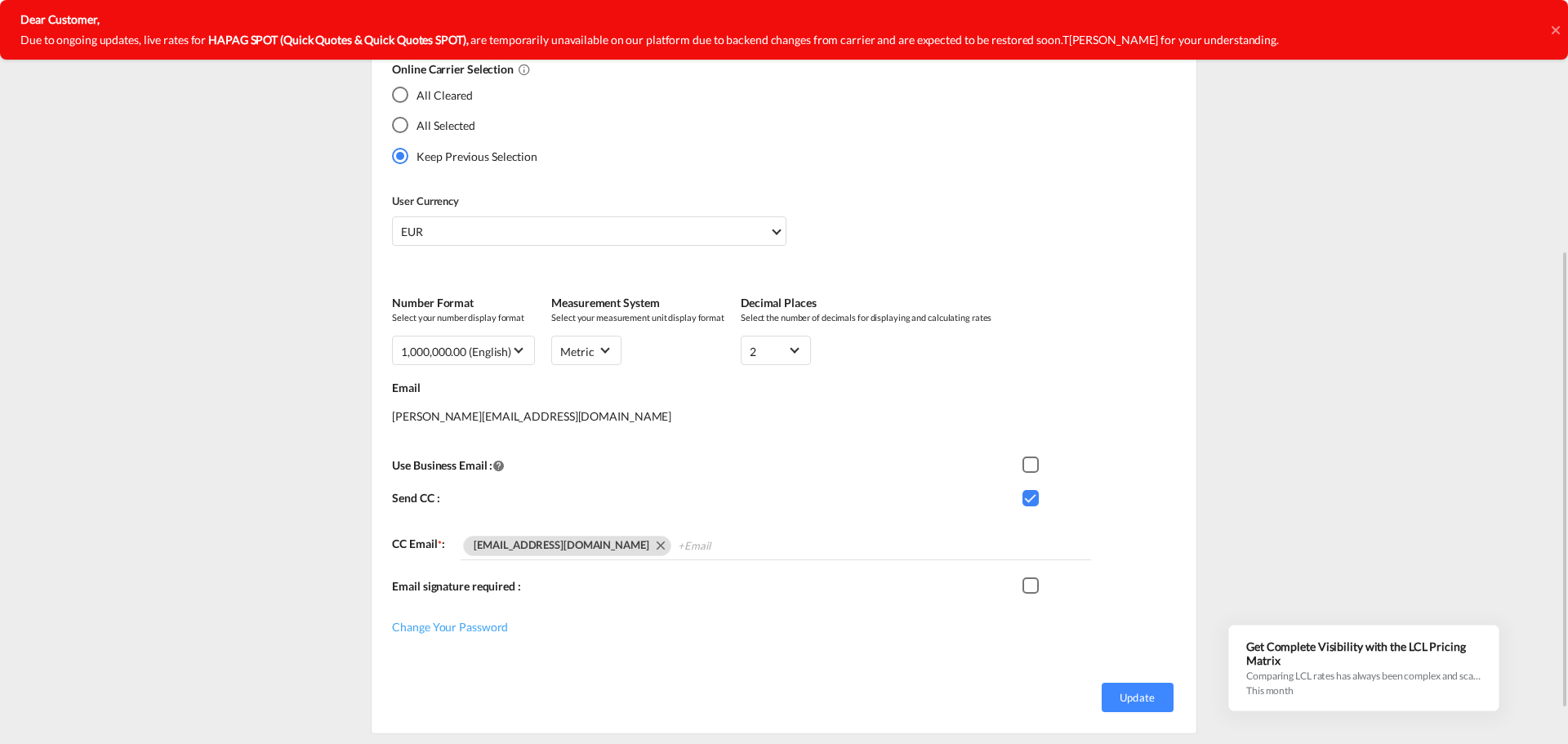
click at [432, 587] on div "Email signature required :" at bounding box center [707, 591] width 630 height 33
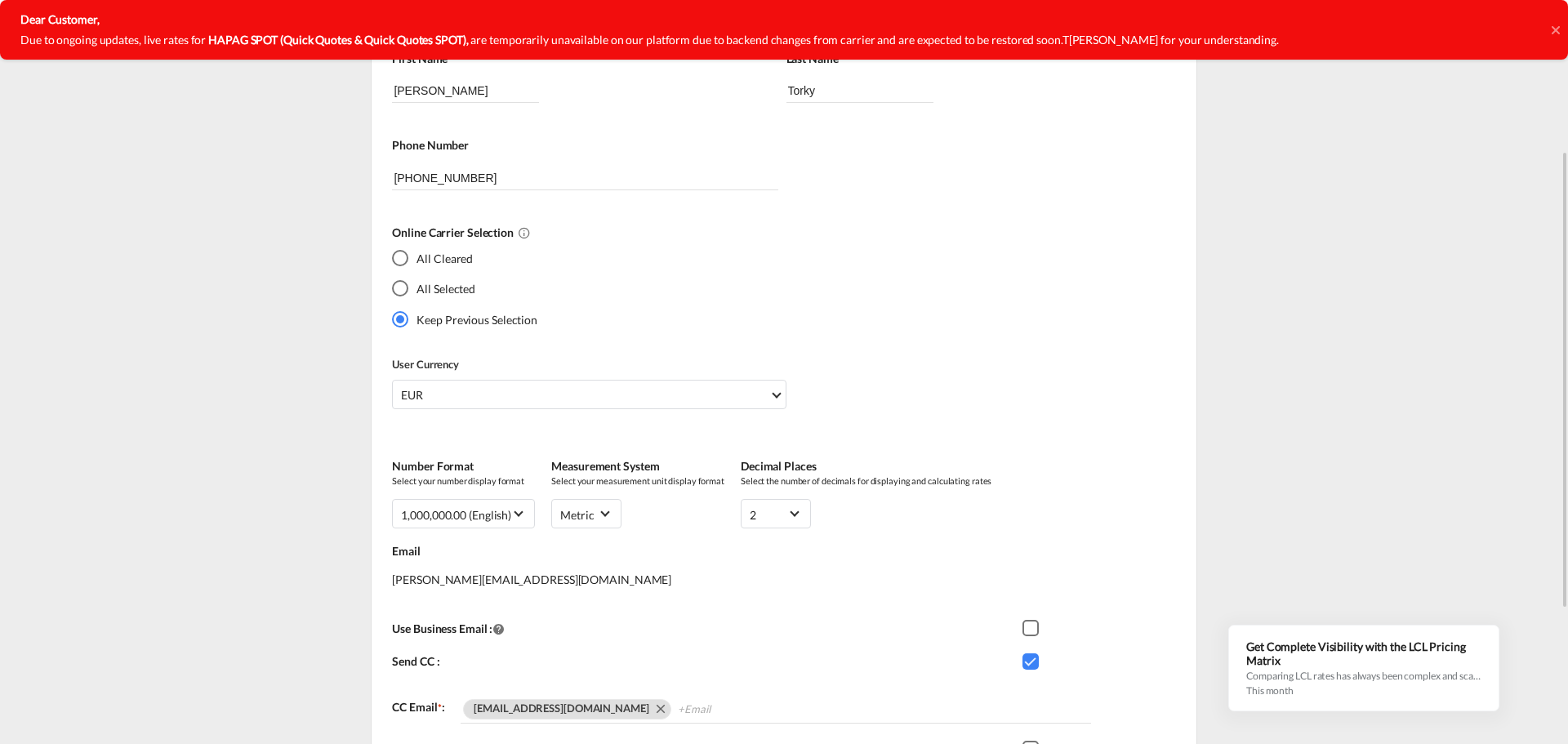
scroll to position [326, 0]
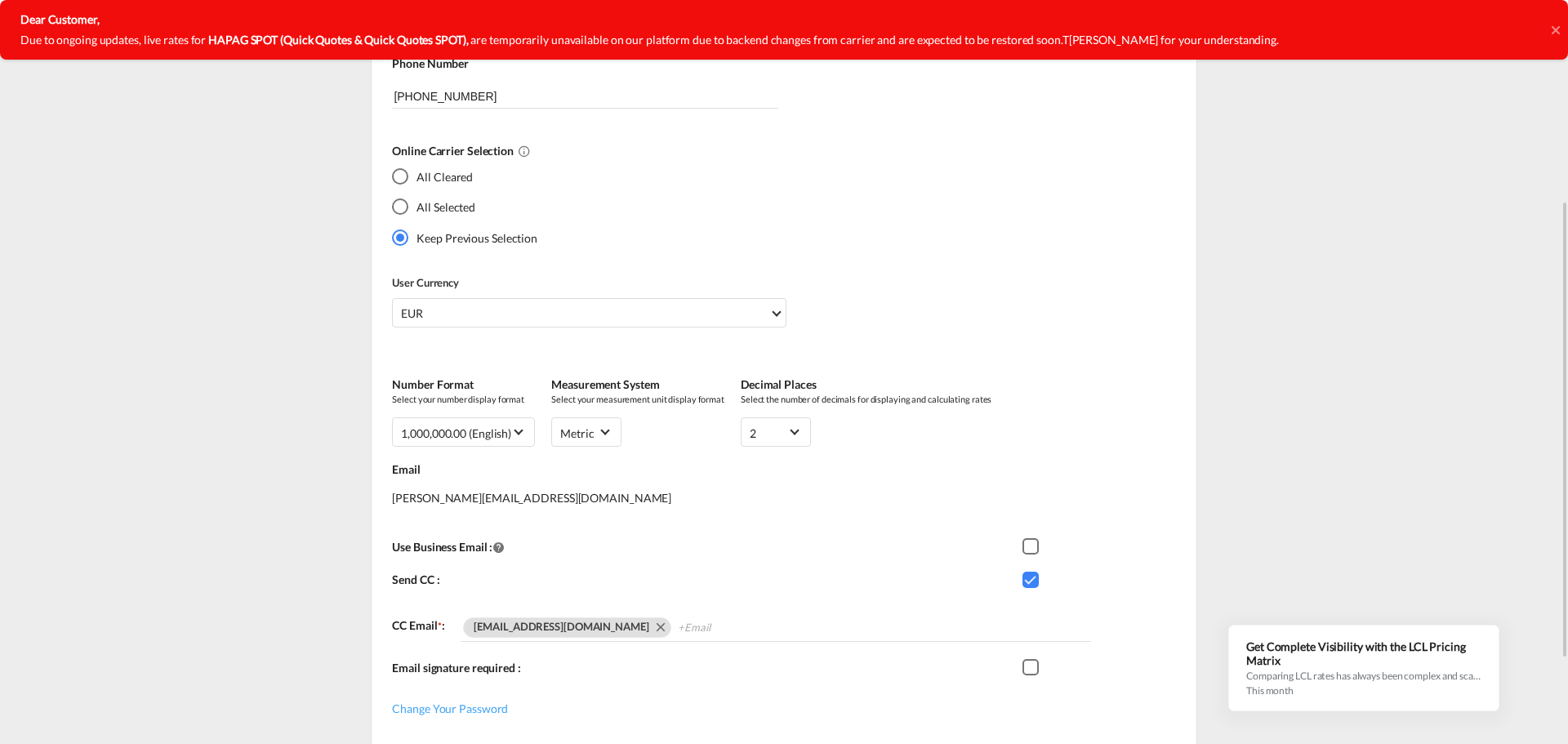
click at [1030, 545] on div "Checkbox 1" at bounding box center [1031, 546] width 17 height 17
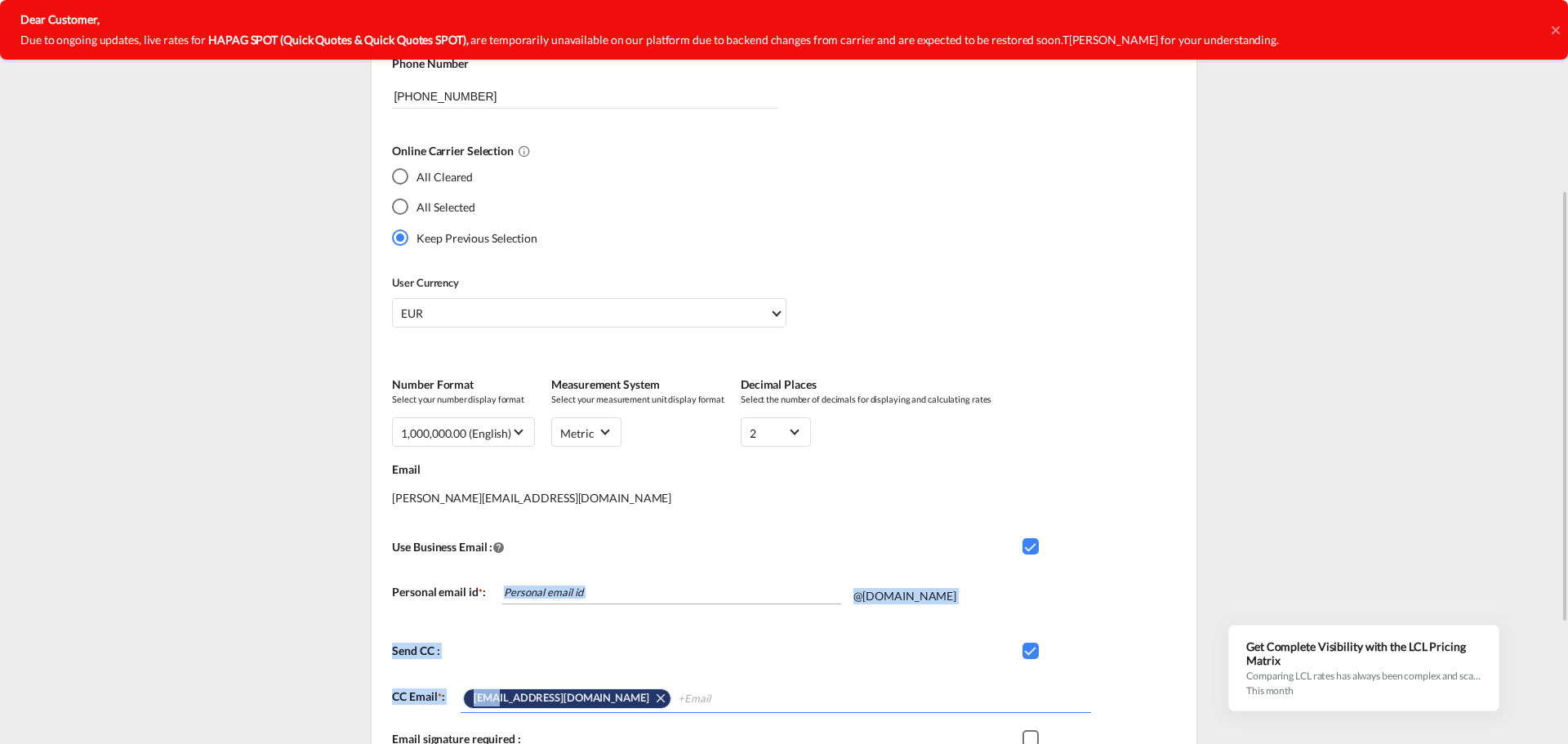
drag, startPoint x: 507, startPoint y: 695, endPoint x: 554, endPoint y: 597, distance: 108.7
click at [554, 597] on div "Use Business Email : ( From my email ) Personal email id * : Email id is requir…" at bounding box center [785, 648] width 787 height 225
click at [629, 600] on input at bounding box center [672, 591] width 339 height 25
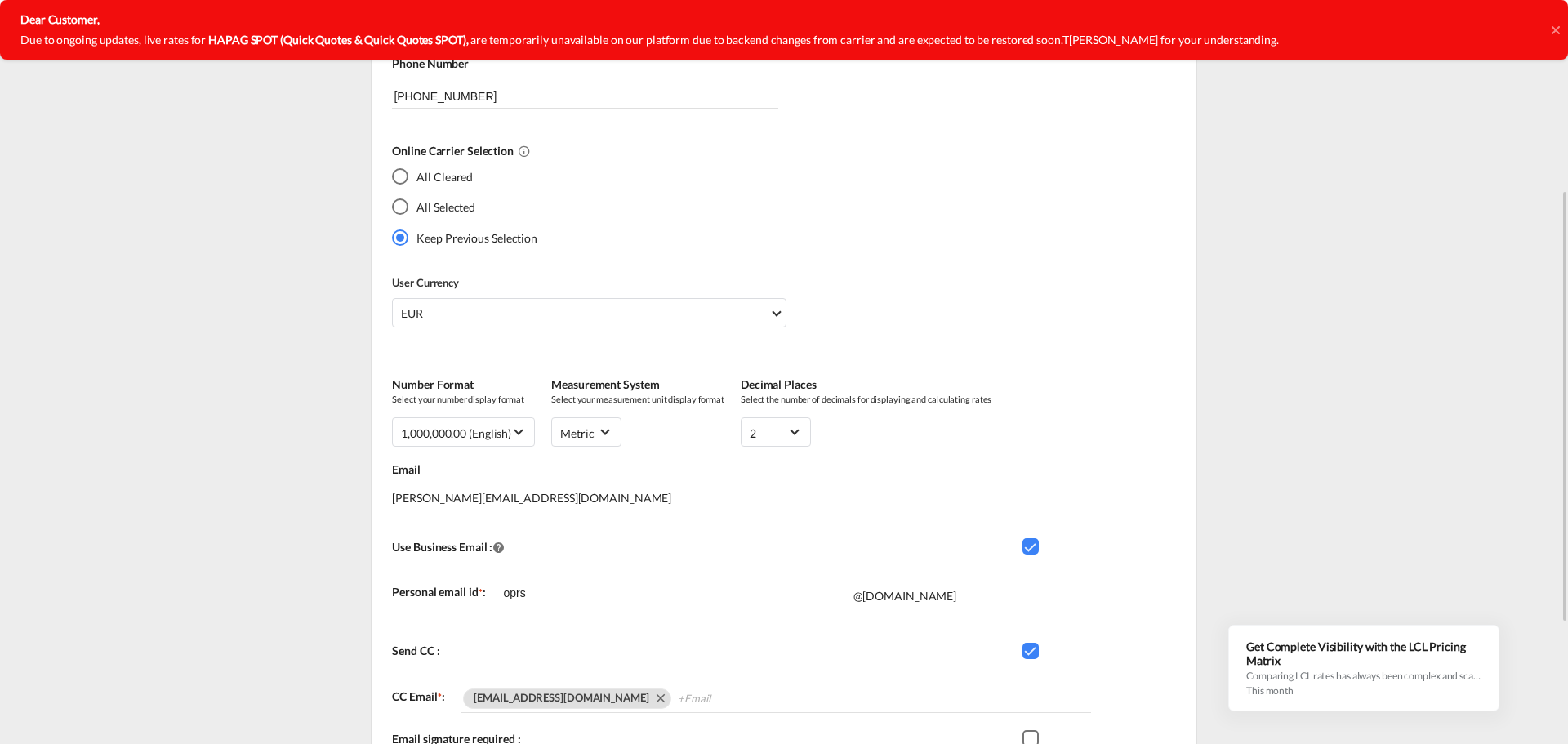
type input "oprs"
click at [650, 703] on md-icon "Remove OPRS@ifbspain.com" at bounding box center [660, 697] width 20 height 20
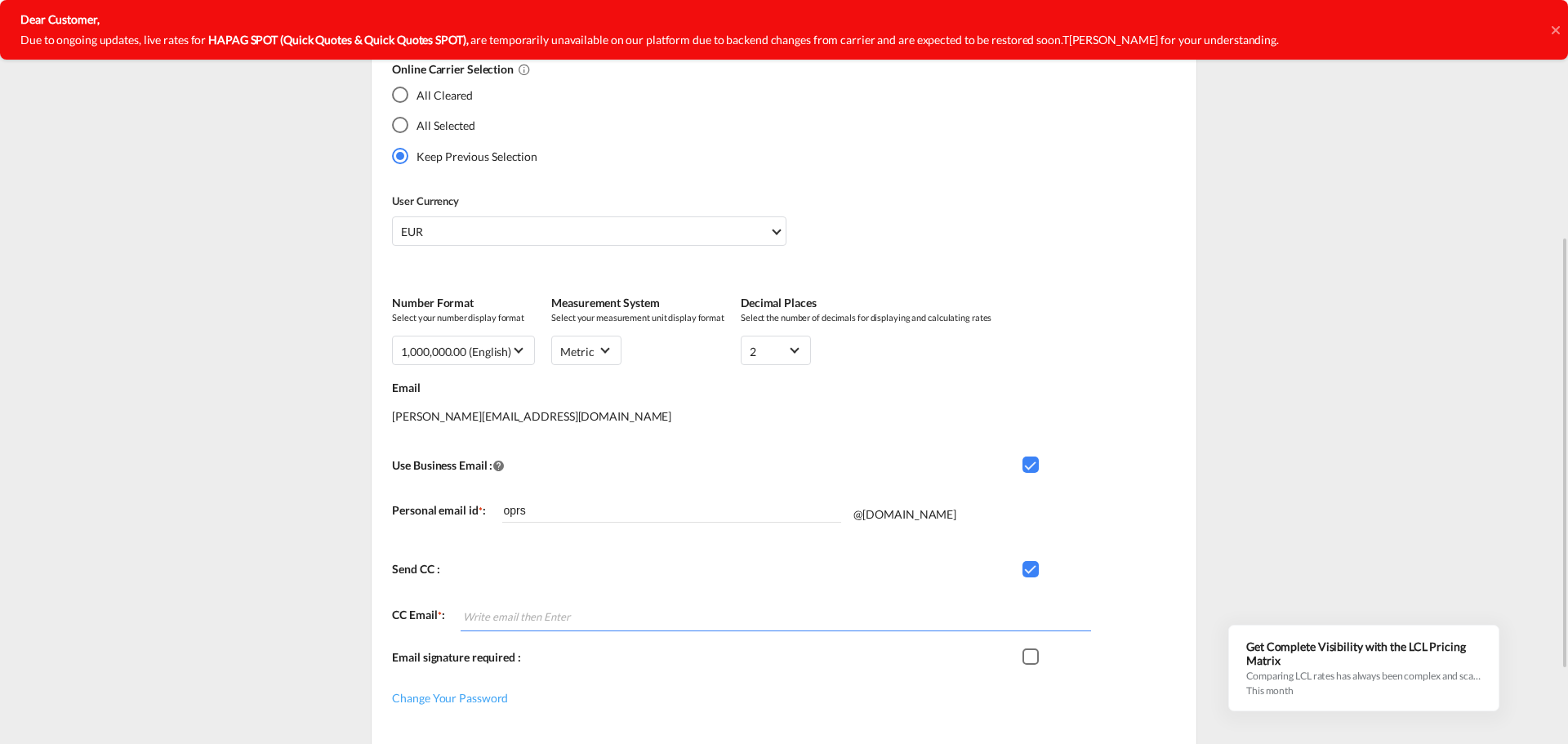
scroll to position [490, 0]
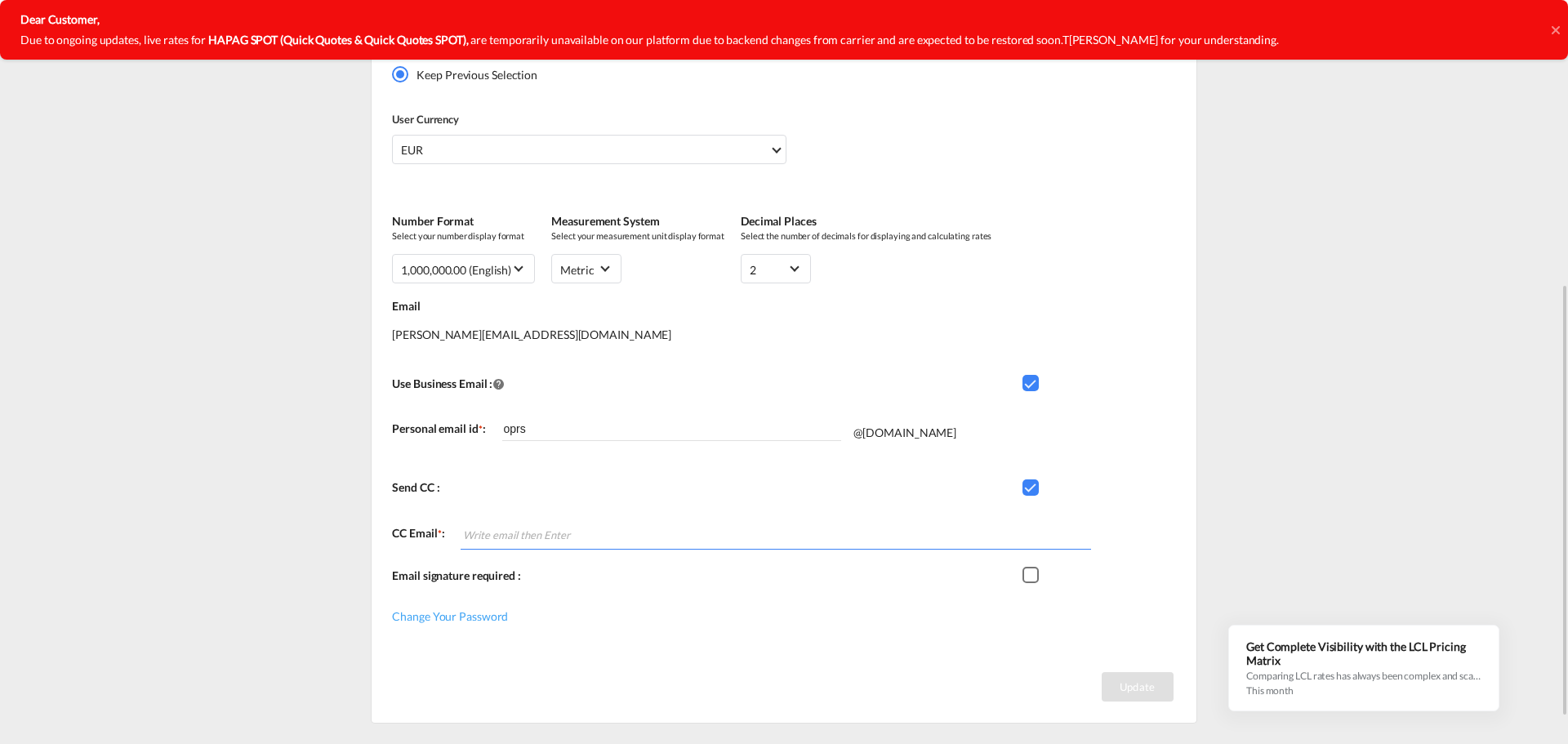
click at [964, 655] on div "Update" at bounding box center [784, 685] width 825 height 74
click at [1031, 489] on div "Checkbox 1" at bounding box center [1031, 487] width 17 height 17
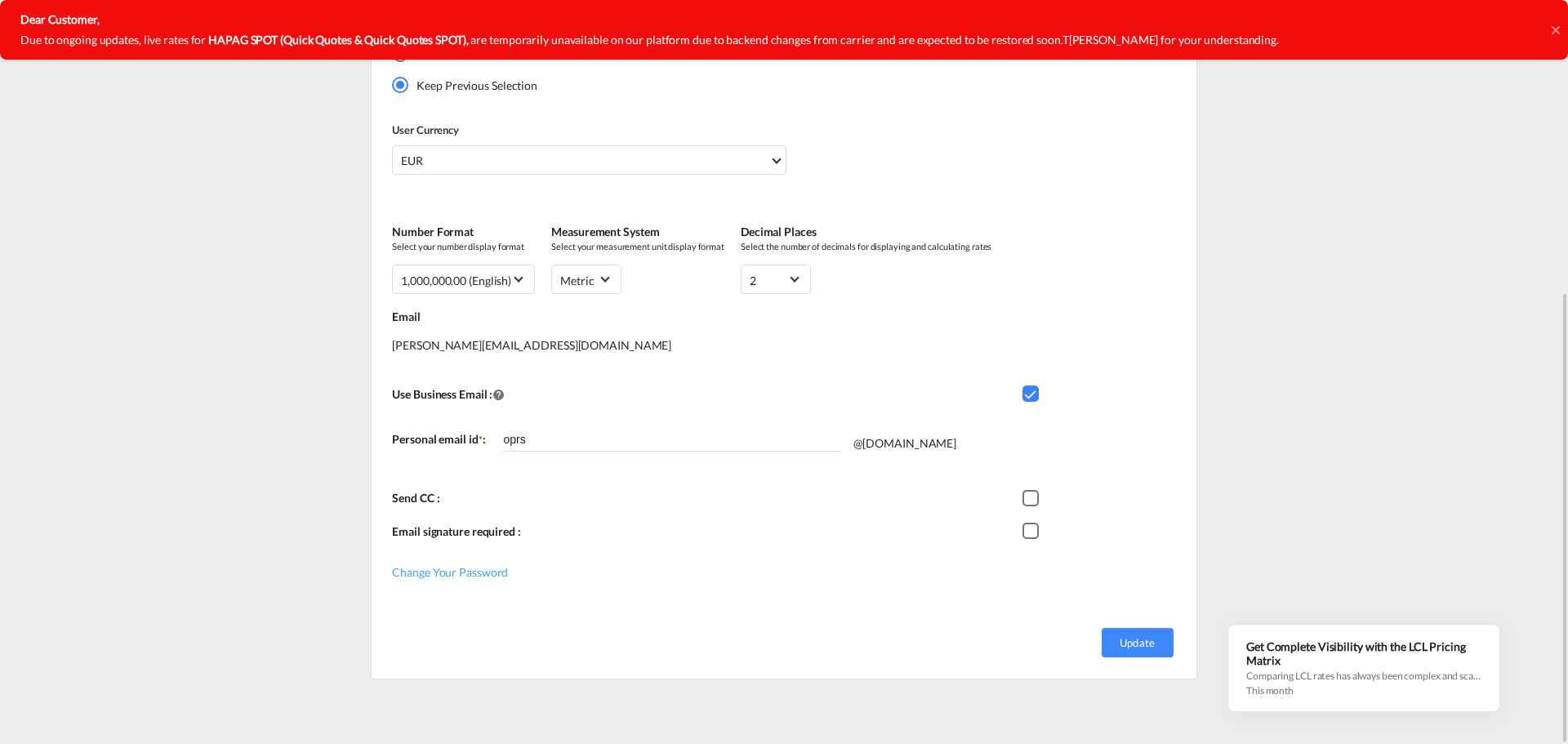
scroll to position [479, 0]
click at [1115, 636] on button "Update" at bounding box center [1138, 643] width 72 height 29
click at [1117, 644] on button "Update" at bounding box center [1138, 643] width 72 height 29
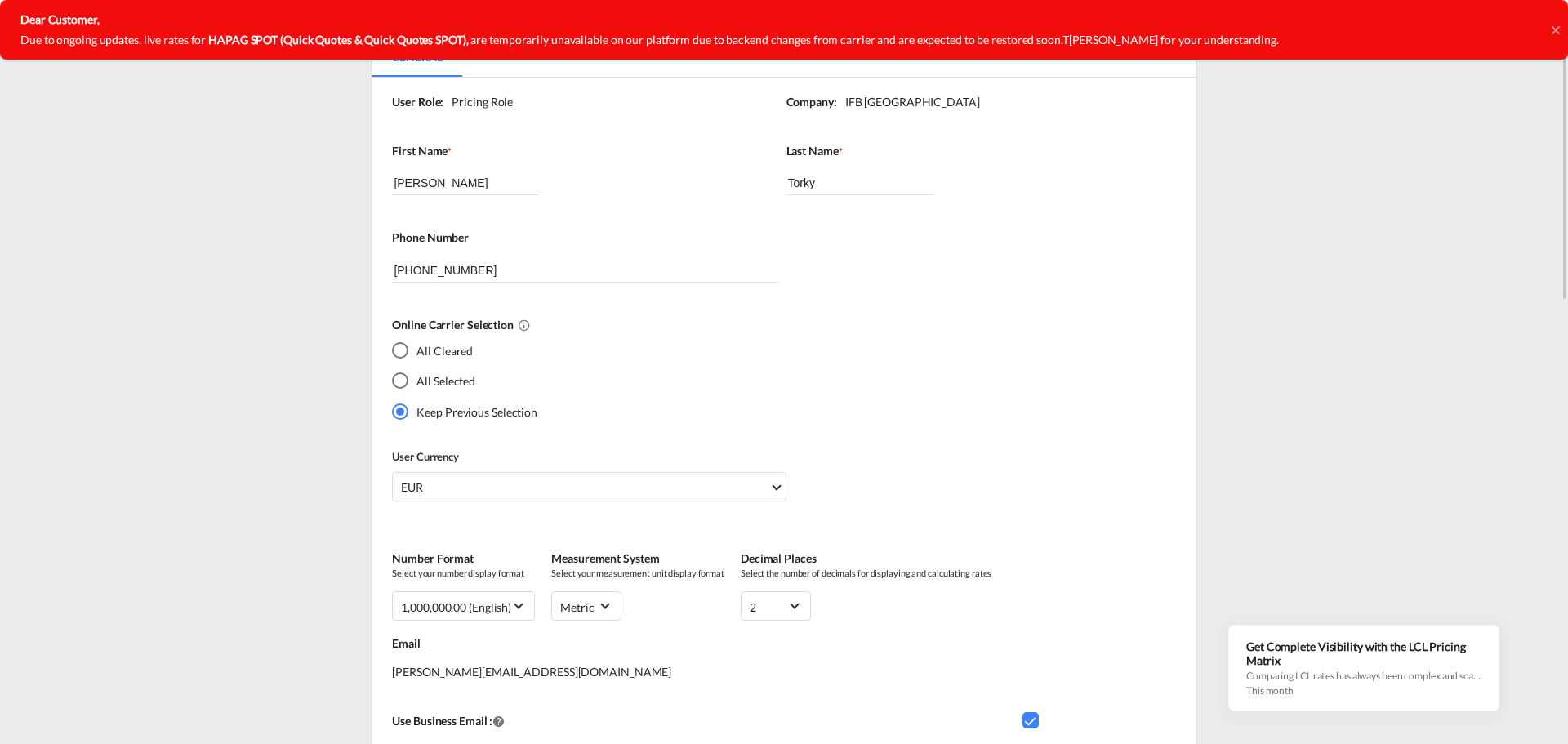
scroll to position [0, 0]
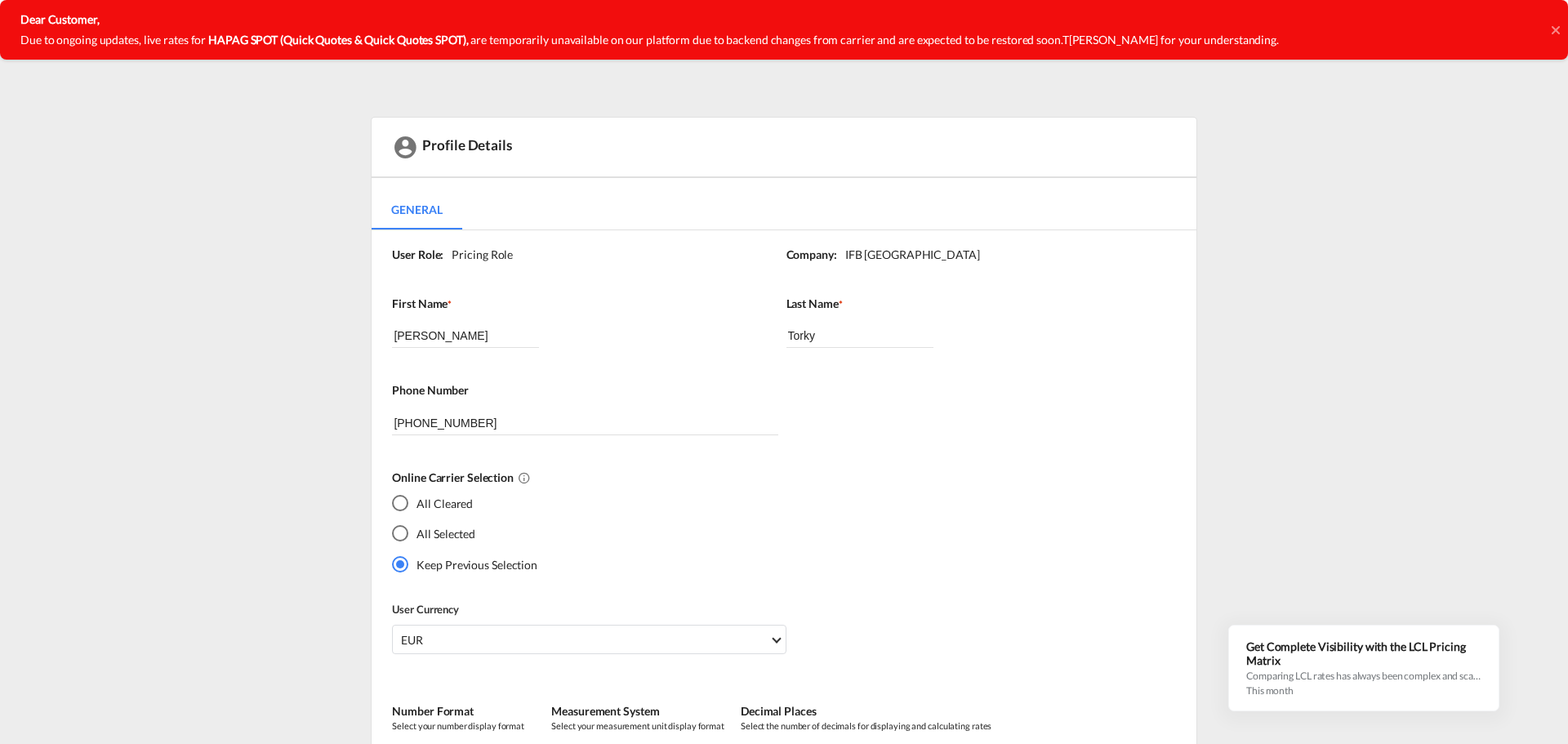
click at [95, 24] on strong "Dear Customer," at bounding box center [60, 19] width 79 height 14
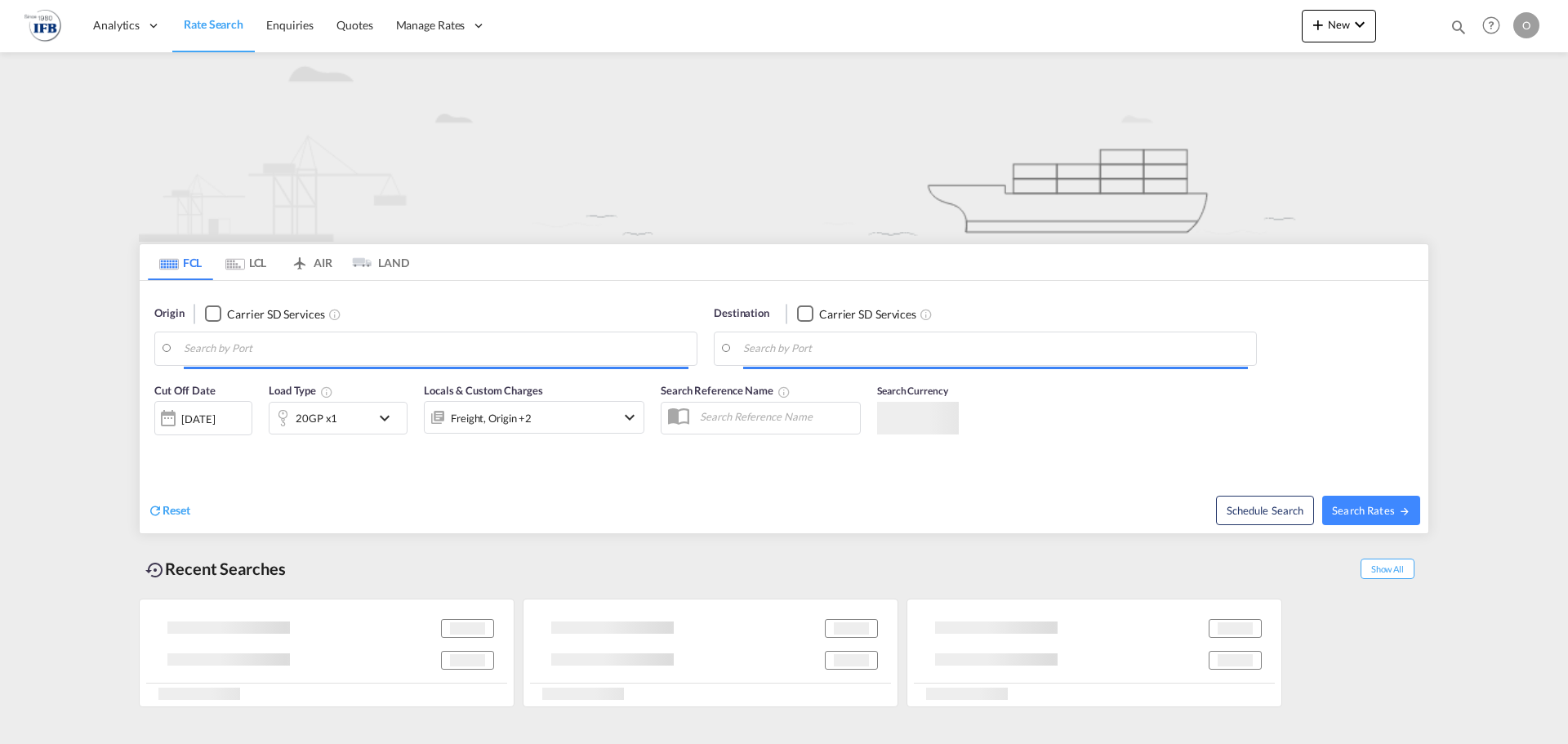
type input "[PERSON_NAME] ([PERSON_NAME]), [GEOGRAPHIC_DATA]"
type input "[GEOGRAPHIC_DATA], ESBCN"
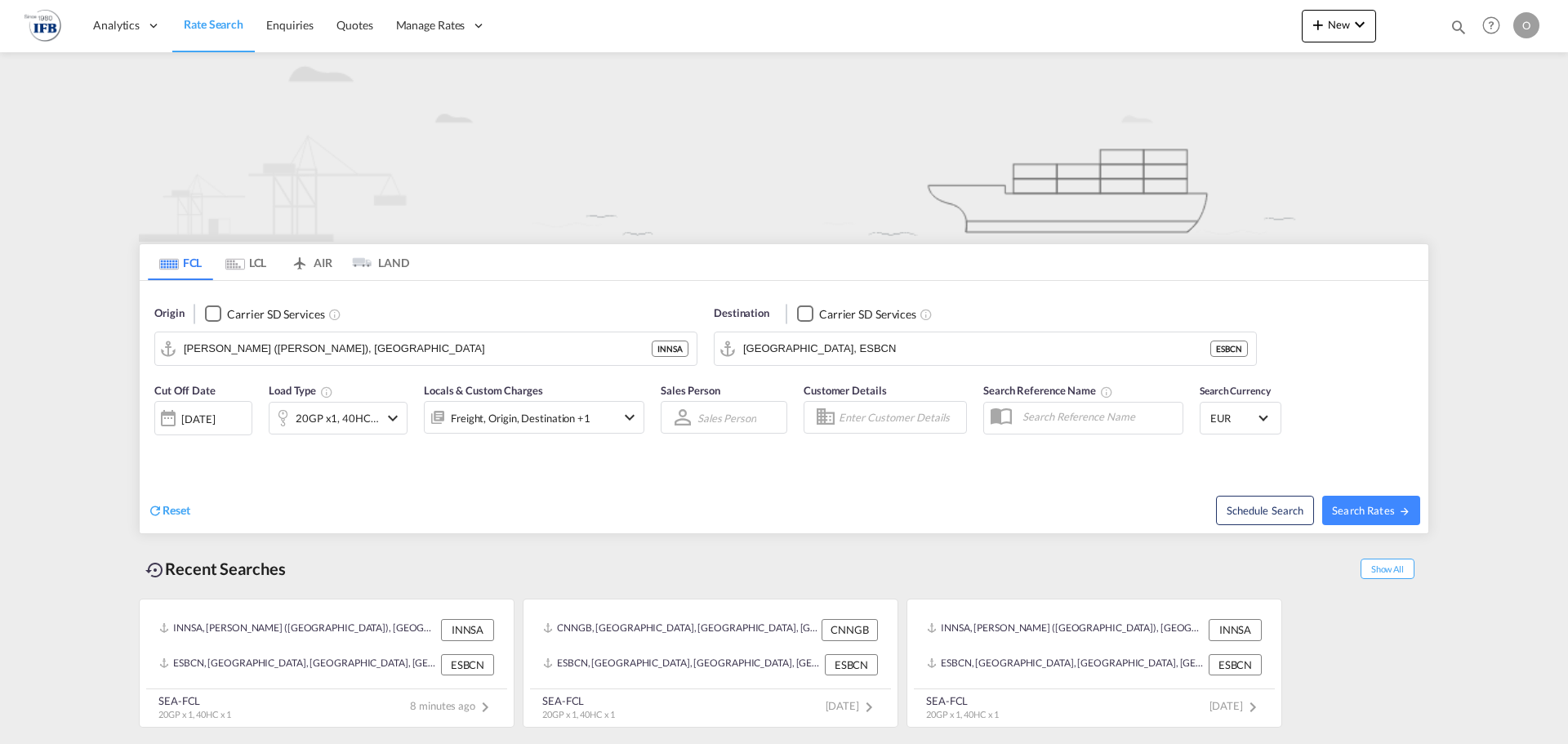
click at [1528, 29] on div "O" at bounding box center [1527, 25] width 26 height 26
click at [1520, 73] on button "My Profile" at bounding box center [1508, 72] width 106 height 32
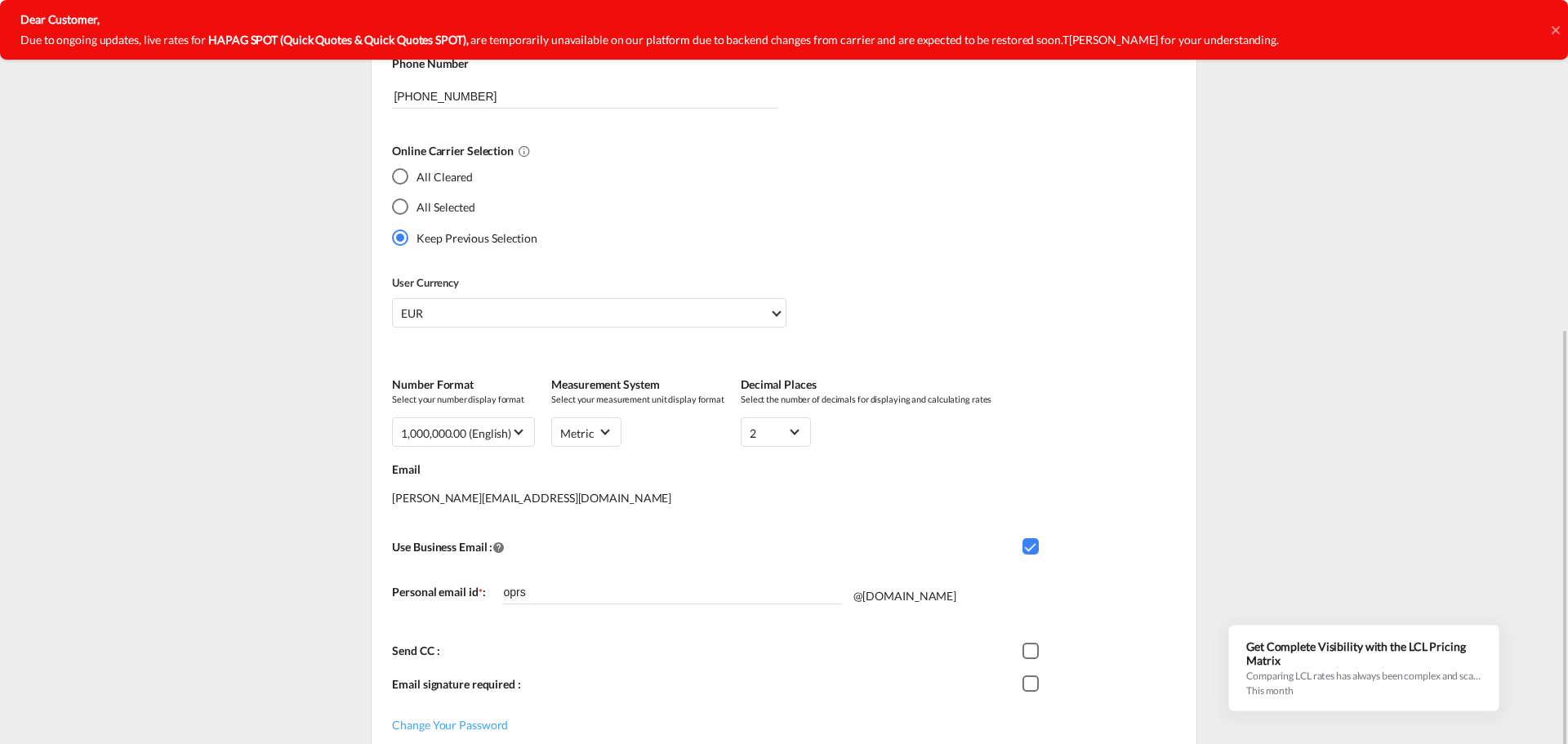
scroll to position [479, 0]
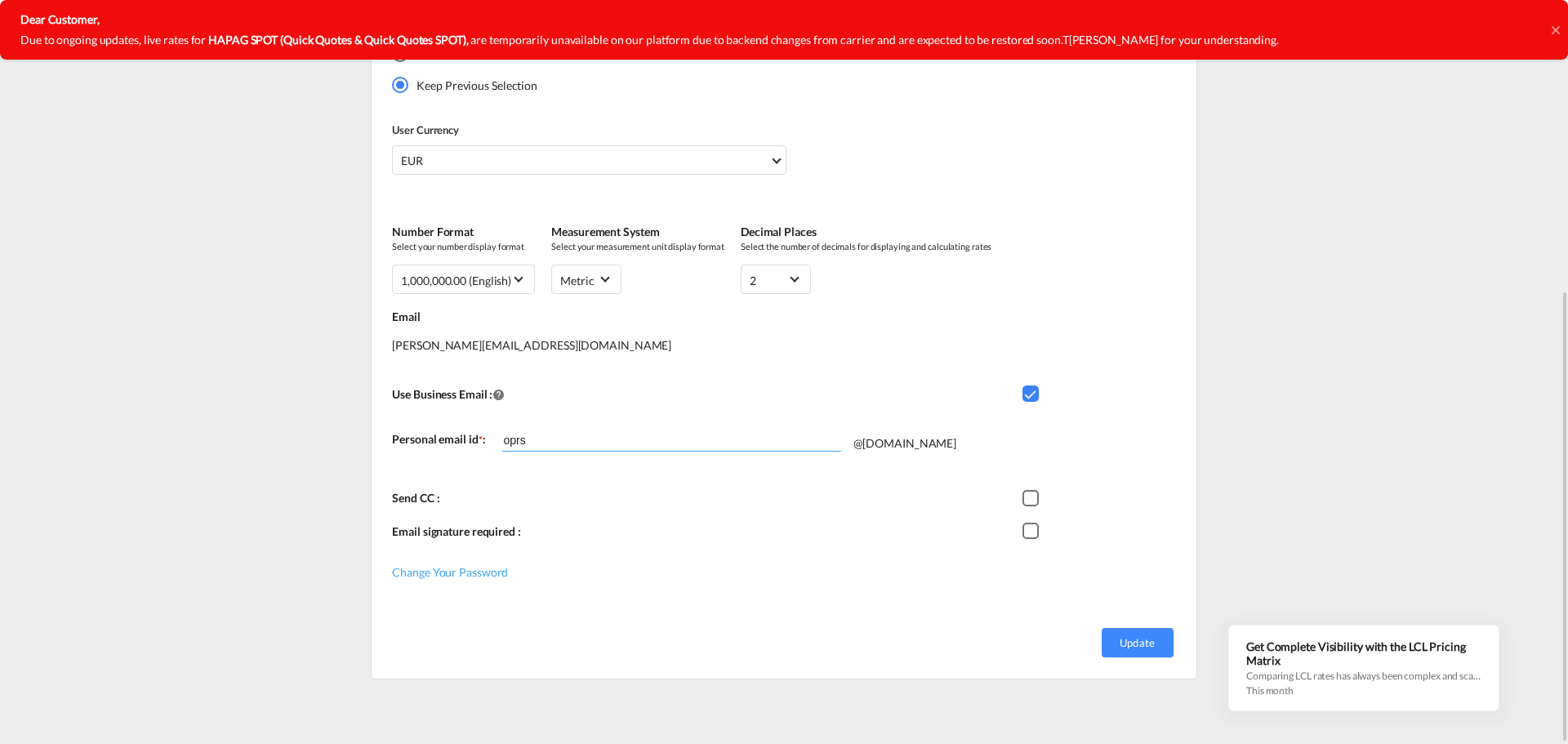
click at [781, 447] on input "oprs" at bounding box center [672, 439] width 339 height 25
drag, startPoint x: 614, startPoint y: 443, endPoint x: 461, endPoint y: 443, distance: 153.0
click at [461, 443] on div "Personal email id * : oprs @ifb.com" at bounding box center [785, 450] width 787 height 71
click at [1037, 393] on div "Checkbox 1" at bounding box center [1031, 393] width 17 height 17
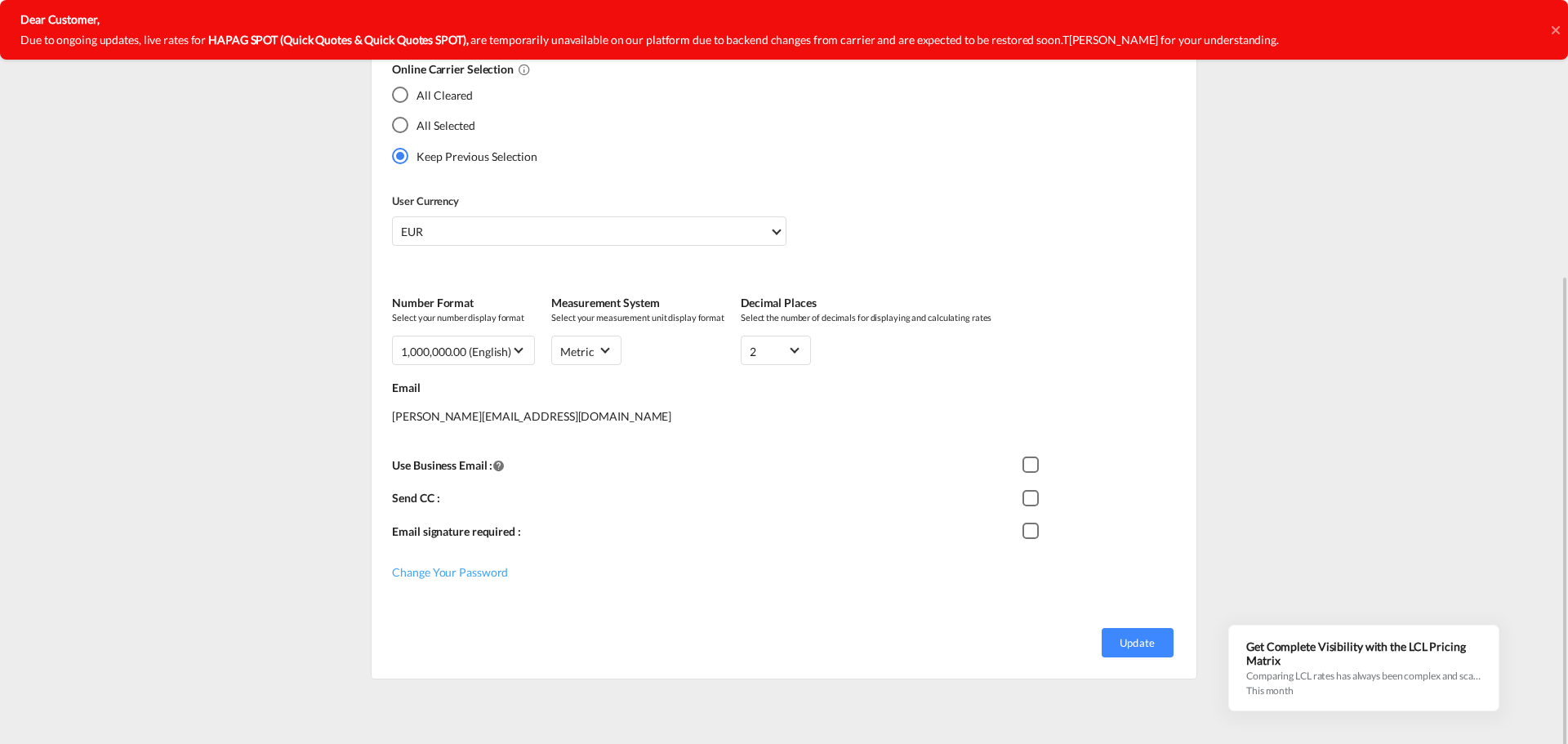
scroll to position [409, 0]
click at [1032, 501] on div "Checkbox 1" at bounding box center [1031, 498] width 17 height 17
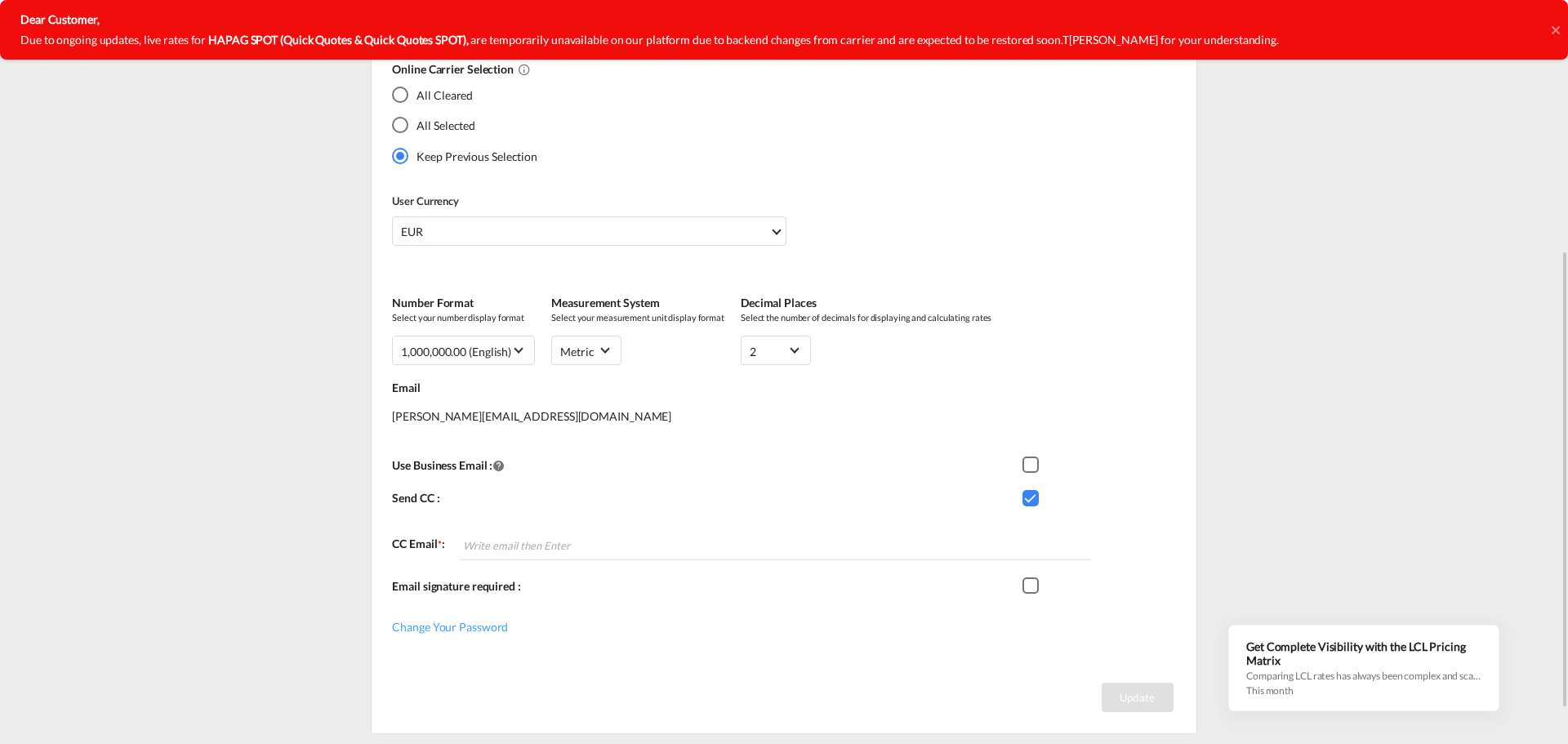
click at [764, 550] on md-chips-wrap "Chips container. Enter the text area, then type text, and press enter to add a …" at bounding box center [776, 545] width 630 height 27
paste input "[EMAIL_ADDRESS][DOMAIN_NAME]"
type input "[EMAIL_ADDRESS][DOMAIN_NAME]"
click at [966, 638] on div "User Role: Pricing Role Company: IFB Spain First Name * Omar Last Name * Torky …" at bounding box center [784, 240] width 825 height 838
click at [1141, 692] on button "Update" at bounding box center [1138, 697] width 72 height 29
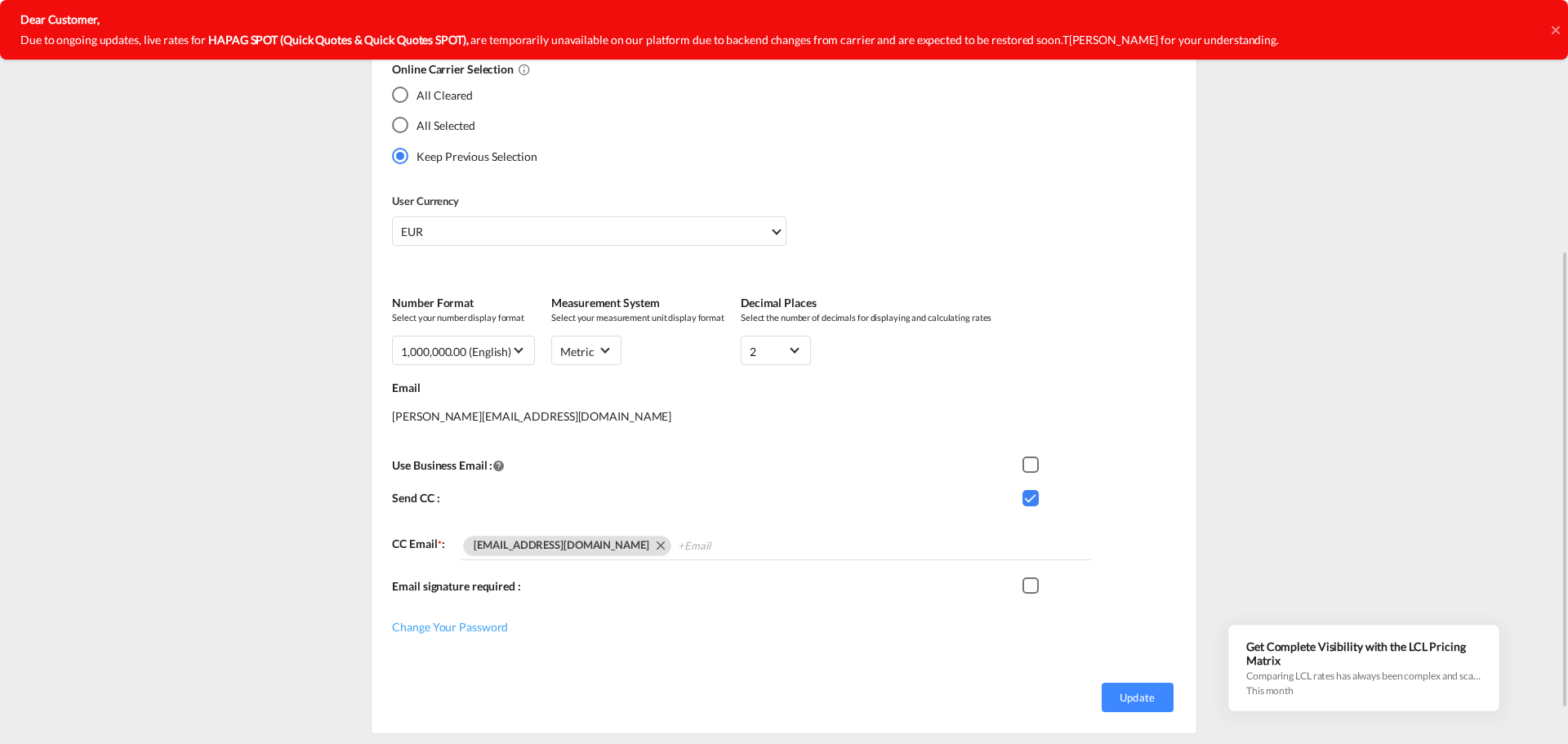
drag, startPoint x: 1113, startPoint y: 692, endPoint x: 1029, endPoint y: 639, distance: 99.3
click at [1106, 687] on button "Update" at bounding box center [1138, 697] width 72 height 29
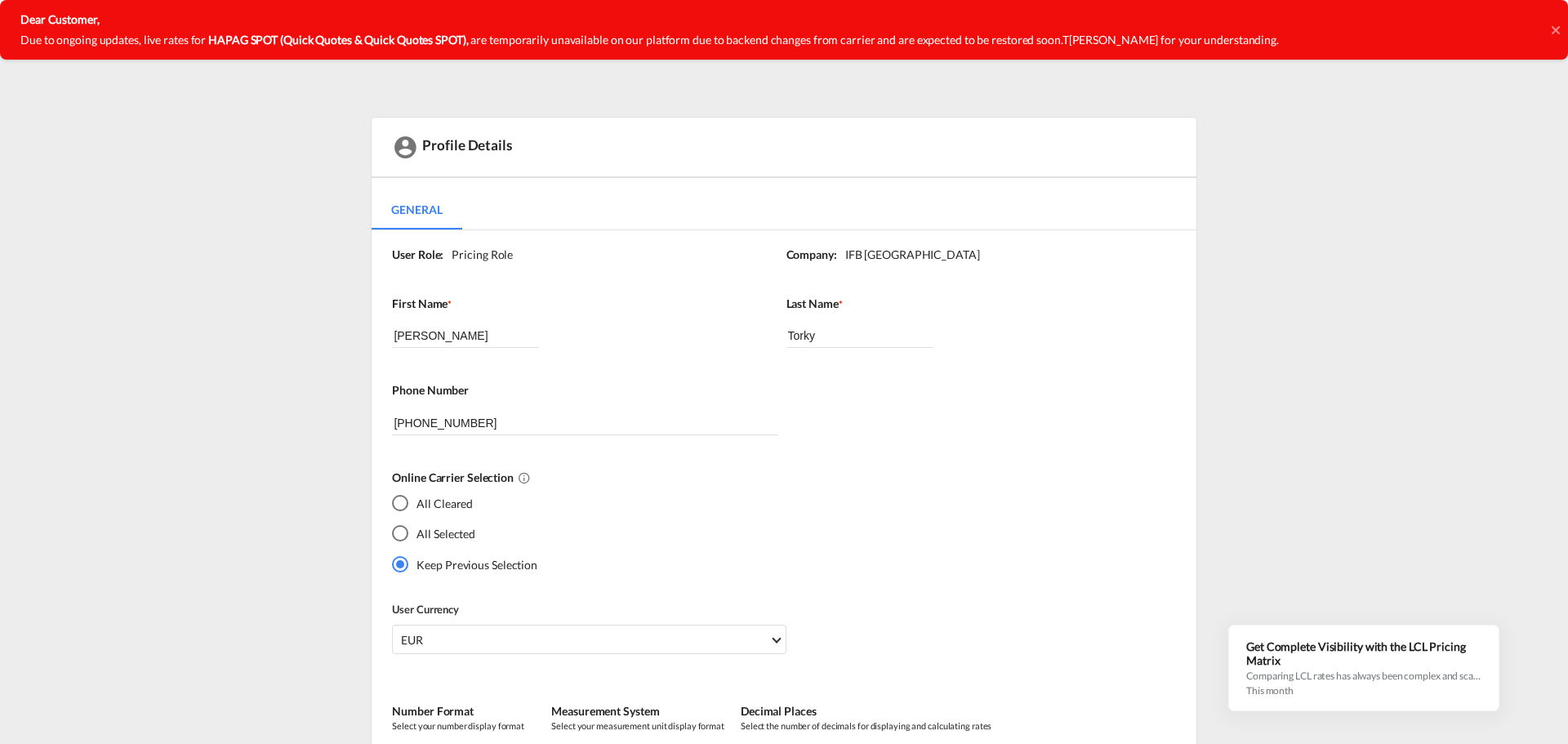
click at [1554, 32] on icon at bounding box center [1556, 29] width 8 height 13
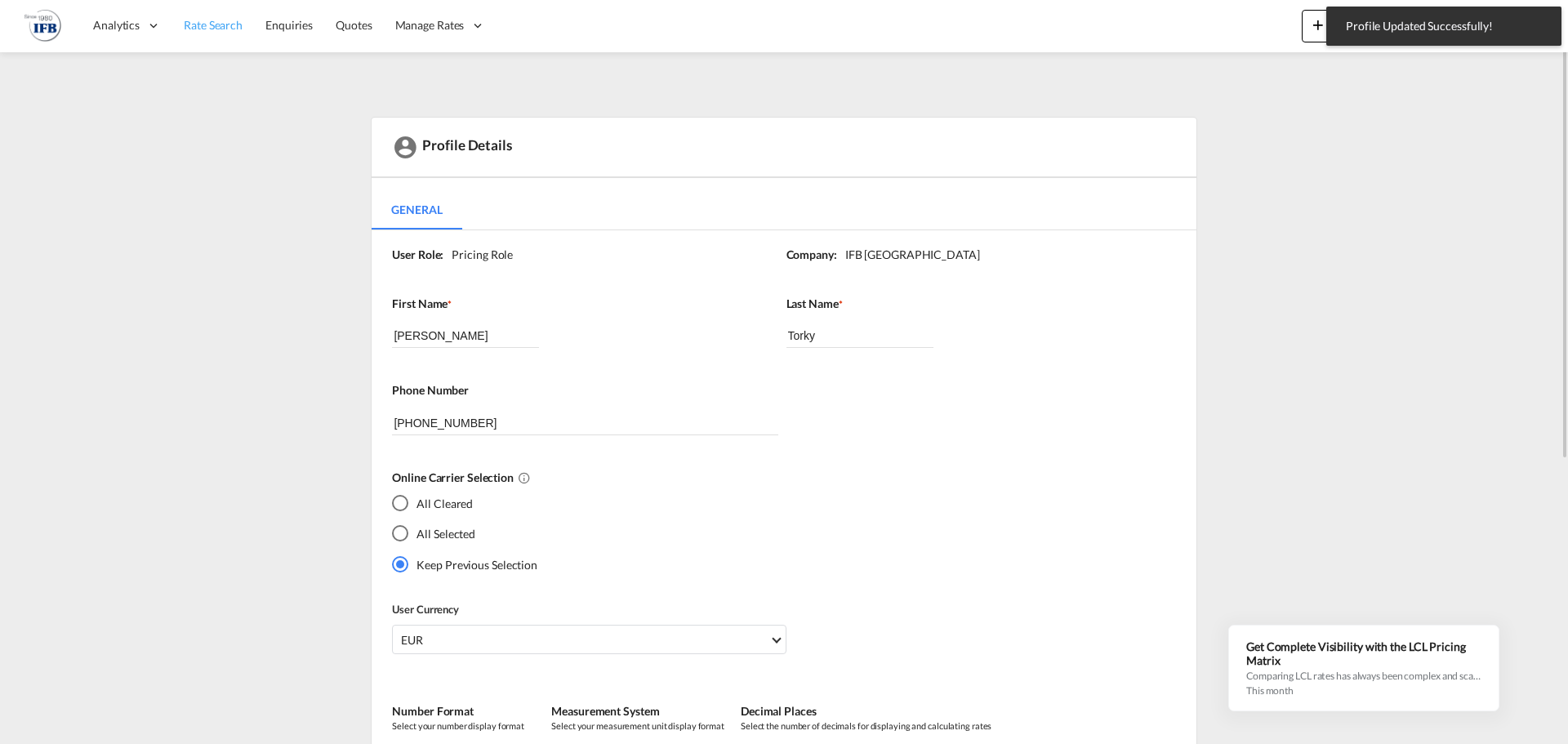
drag, startPoint x: 204, startPoint y: 23, endPoint x: 241, endPoint y: 46, distance: 43.6
click at [204, 23] on span "Rate Search" at bounding box center [213, 25] width 59 height 14
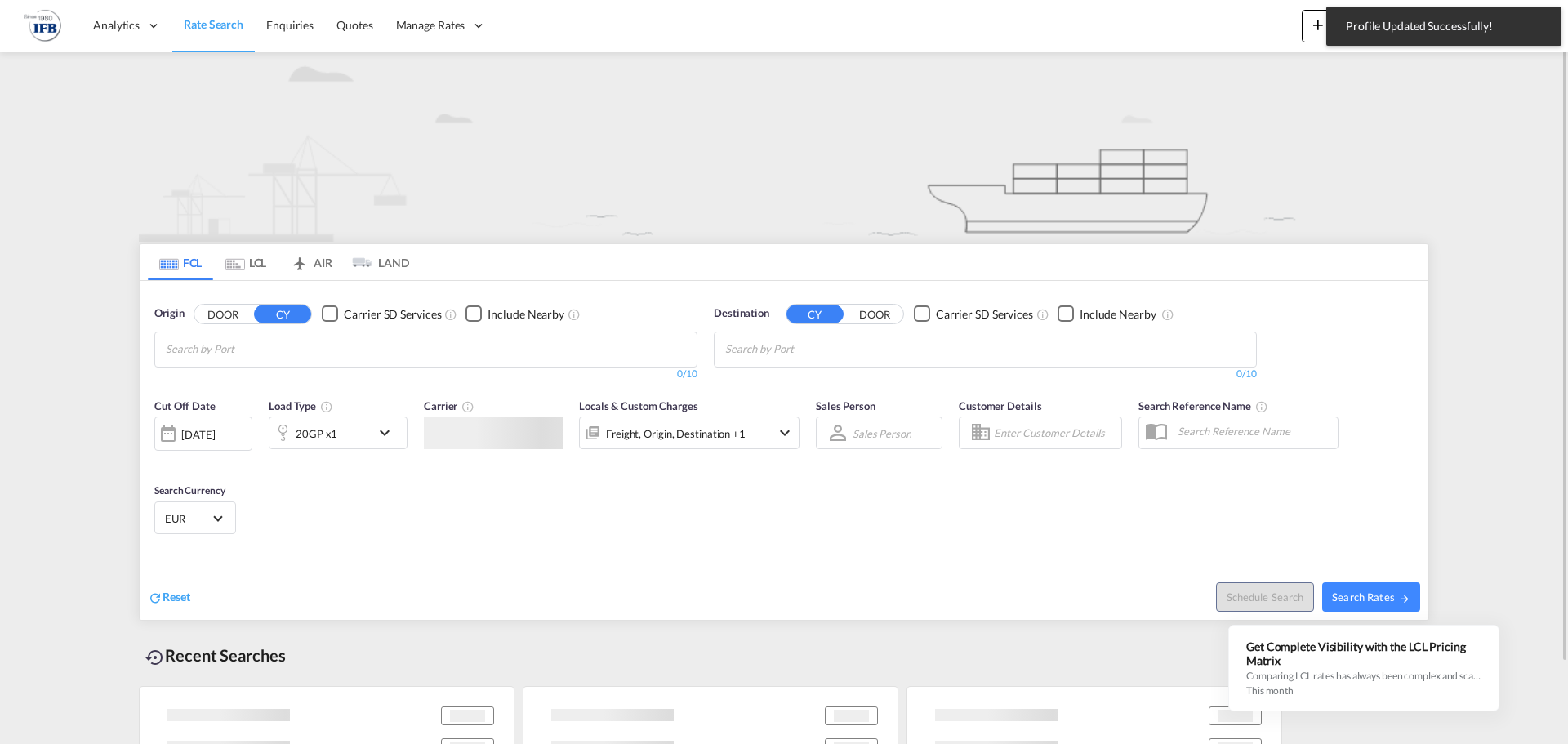
click at [884, 433] on md-select "Sales Person Select Sales Person No results found" at bounding box center [882, 432] width 62 height 23
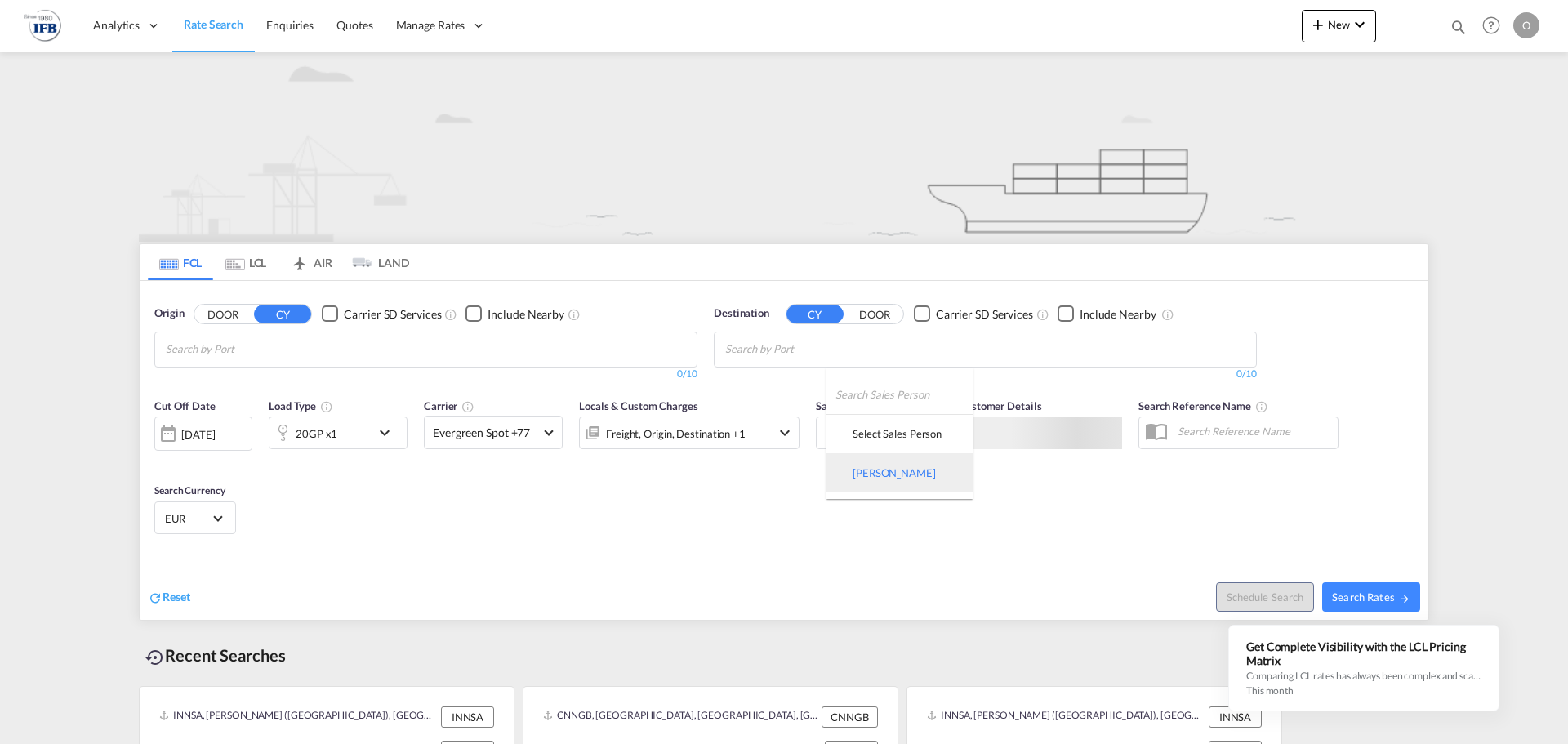
click at [903, 477] on div "Omar Torky" at bounding box center [894, 472] width 83 height 15
click at [863, 510] on div "Cut Off Date 12 Sep 2025 12/09/2025 Load Type 20GP x1 Carrier Evergreen Spot +7…" at bounding box center [784, 469] width 1290 height 159
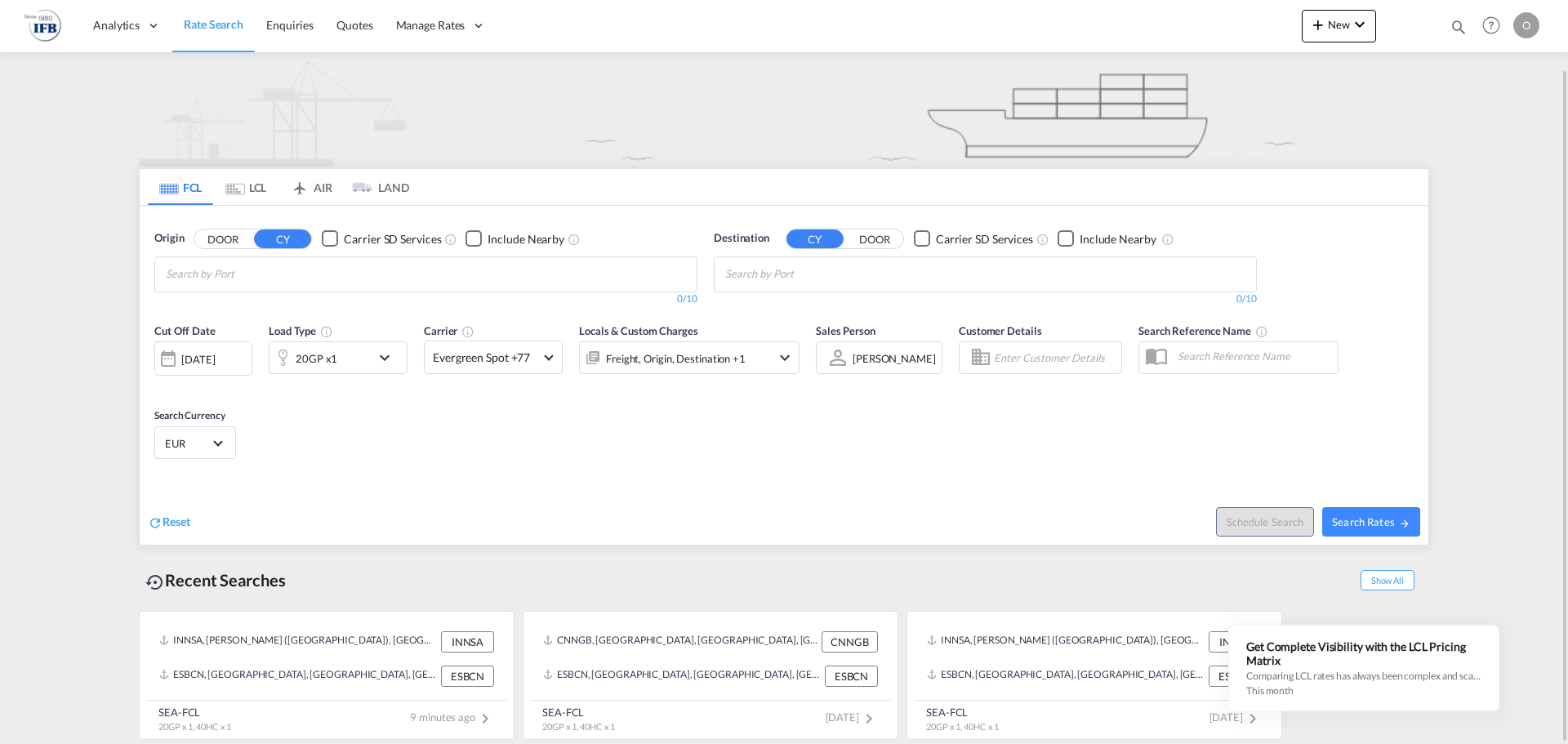
click at [356, 355] on div "20GP x1" at bounding box center [320, 357] width 101 height 32
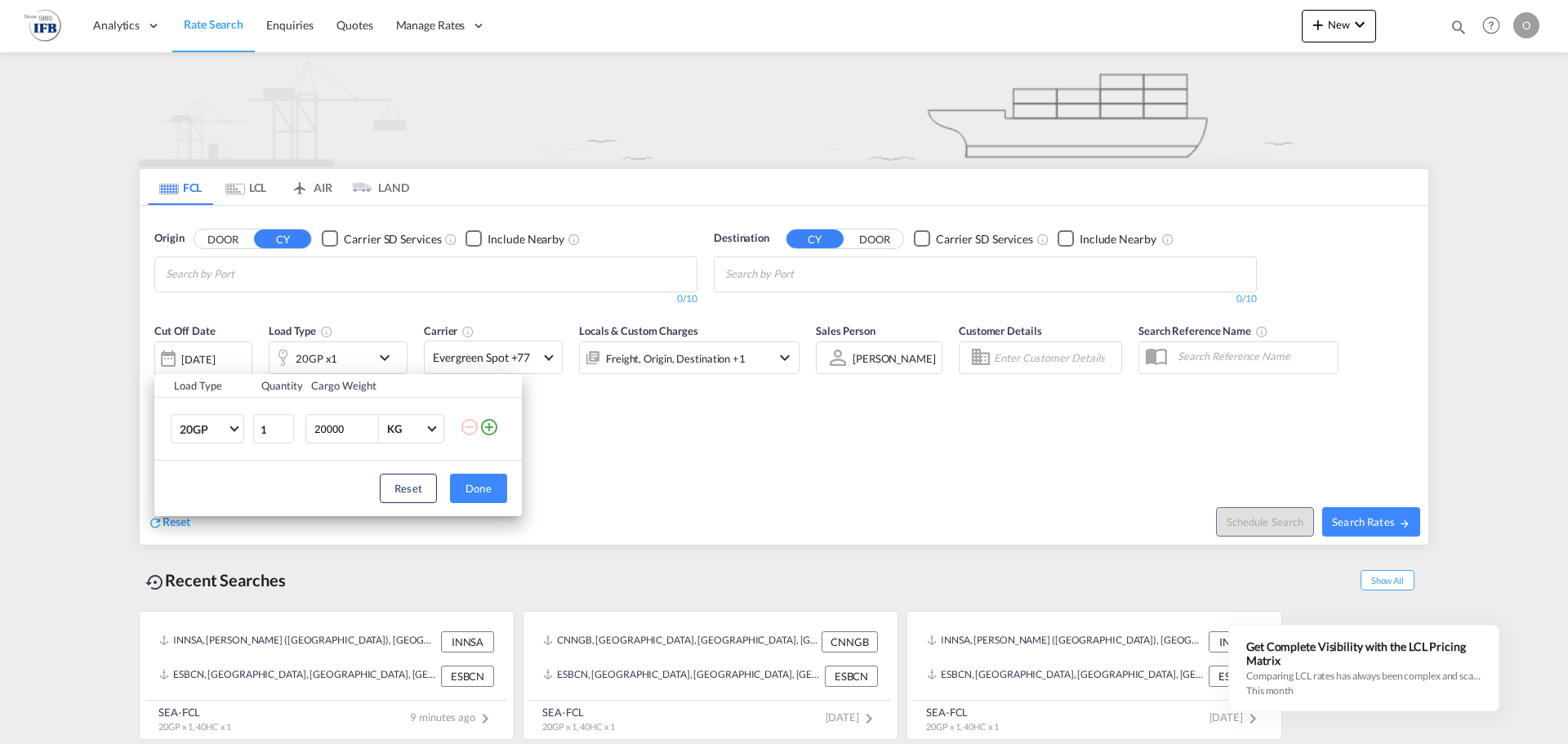
click at [492, 428] on md-icon "icon-plus-circle-outline" at bounding box center [489, 427] width 20 height 20
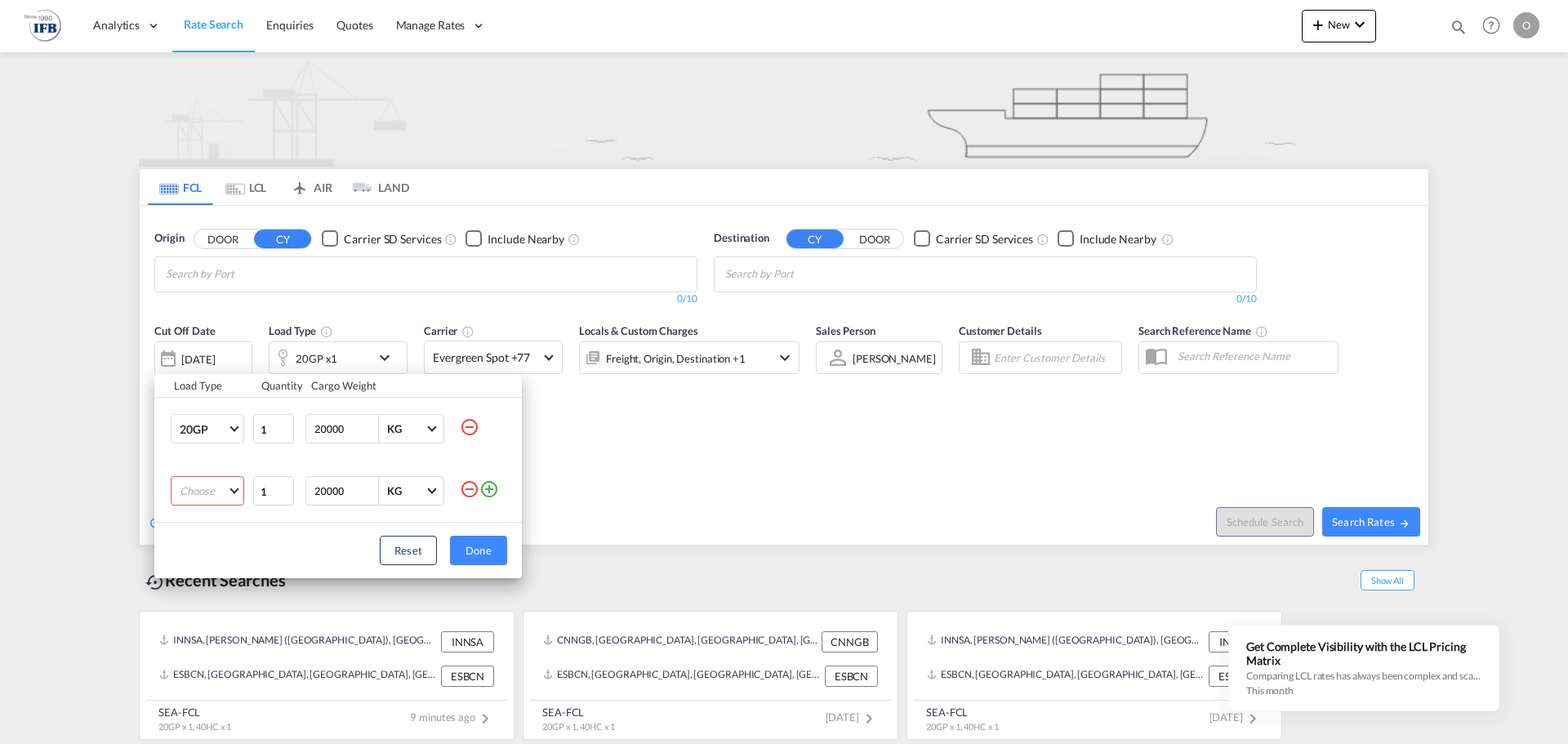
click at [218, 487] on md-select "Choose 20GP 40GP 40HC 45HC 20RE 40RE 40HR 20OT 40OT 20FR 40FR 40NR 20NR 45S 20T…" at bounding box center [207, 491] width 74 height 29
click at [226, 570] on md-option "40HC" at bounding box center [222, 570] width 111 height 39
click at [495, 496] on md-icon "icon-plus-circle-outline" at bounding box center [489, 489] width 20 height 20
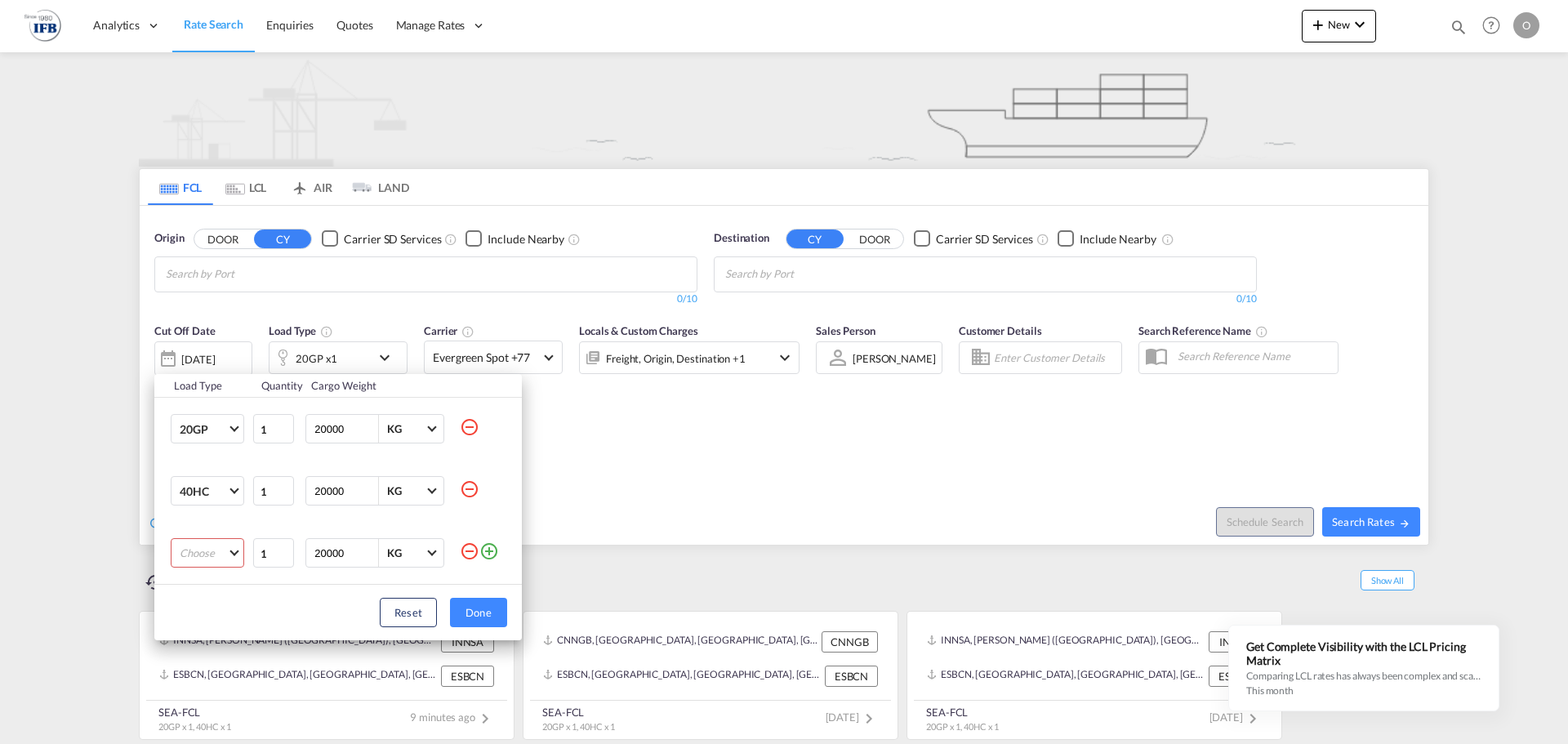
click at [199, 560] on md-select "Choose 20GP 40GP 40HC 45HC 20RE 40RE 40HR 20OT 40OT 20FR 40FR 40NR 20NR 45S 20T…" at bounding box center [207, 553] width 74 height 29
click at [225, 593] on md-option "40GP" at bounding box center [222, 586] width 111 height 39
click at [474, 616] on button "Done" at bounding box center [479, 613] width 57 height 29
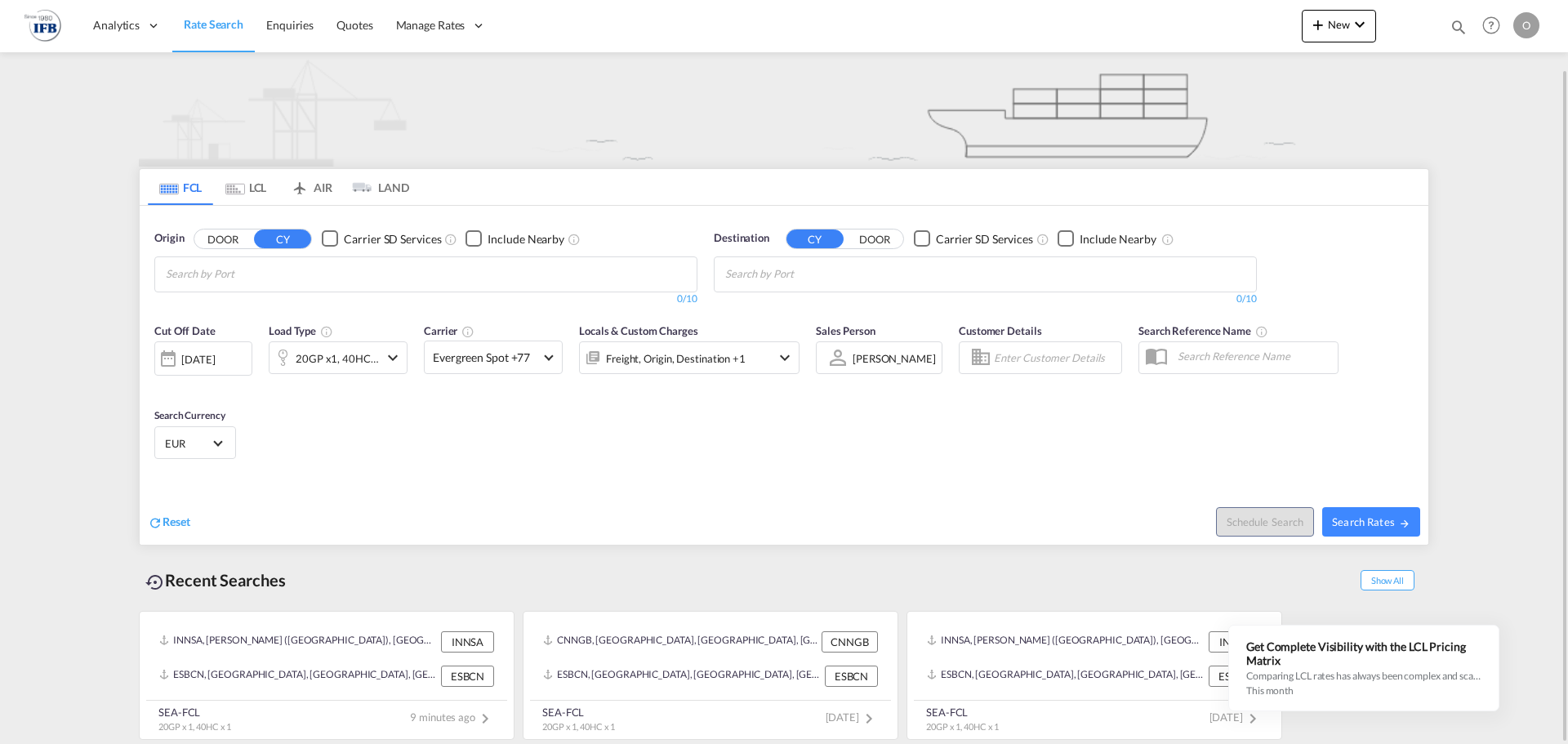
click at [215, 350] on div "[DATE]" at bounding box center [203, 358] width 98 height 34
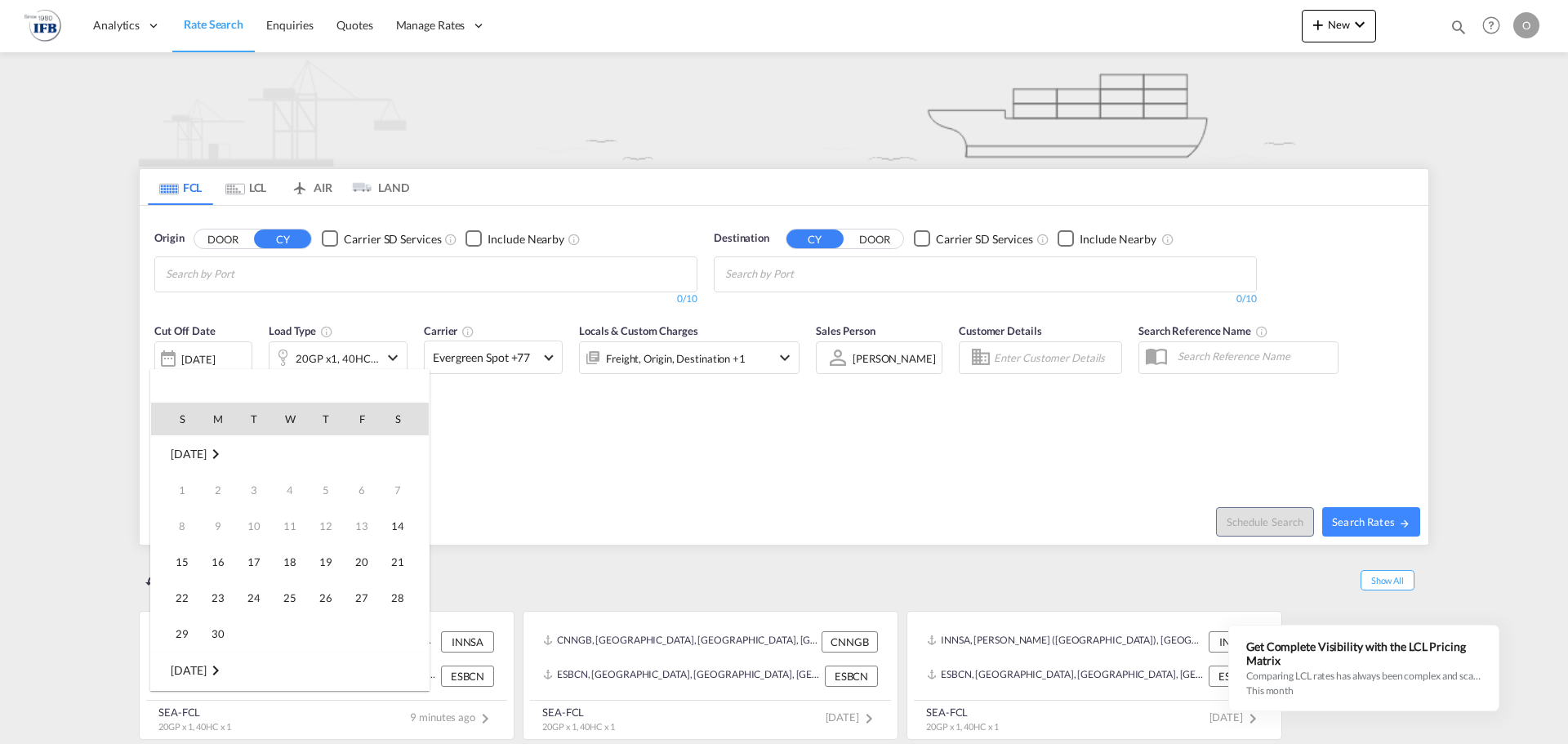
scroll to position [649, 0]
click at [262, 563] on span "16" at bounding box center [253, 561] width 32 height 32
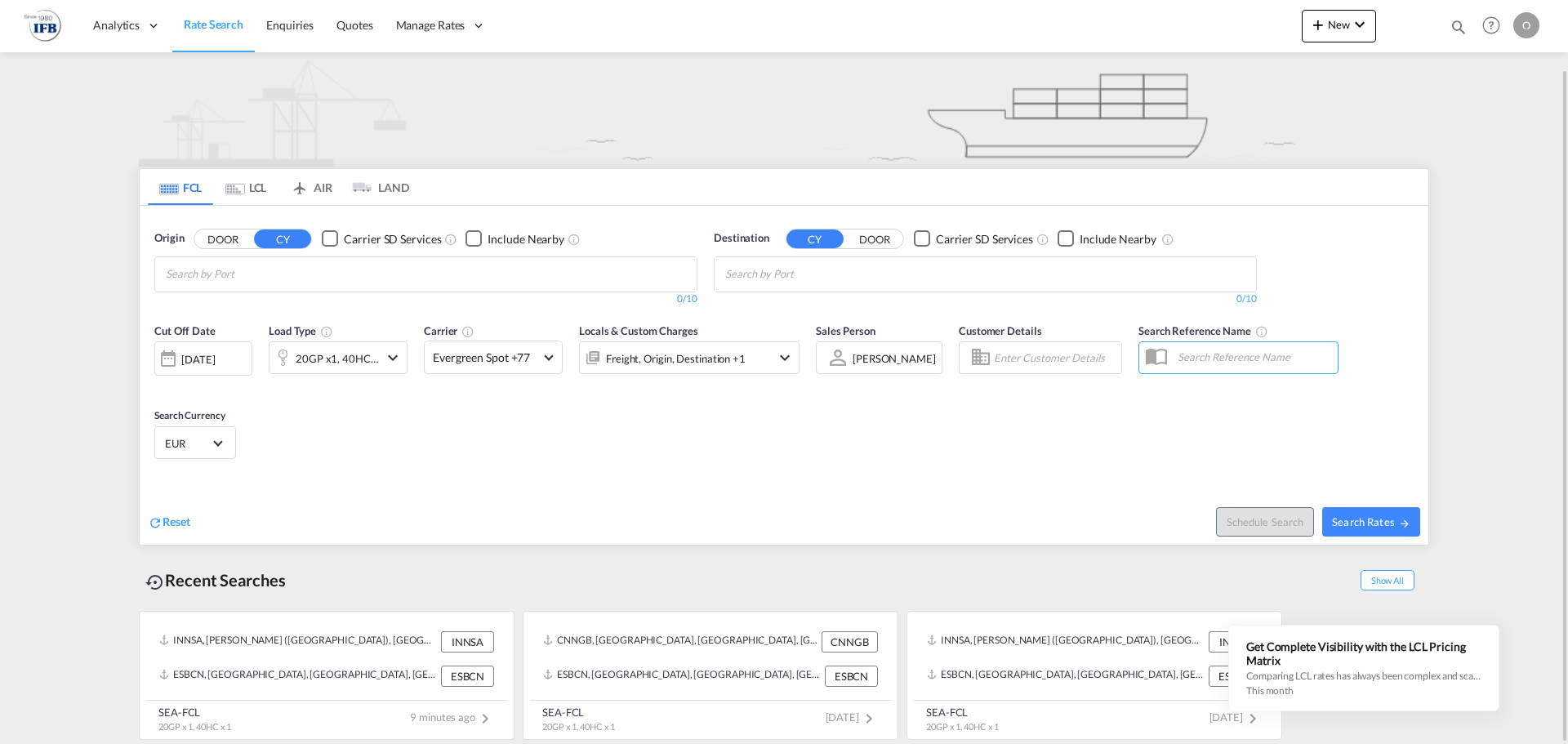
click at [262, 281] on input "Chips input." at bounding box center [243, 274] width 155 height 26
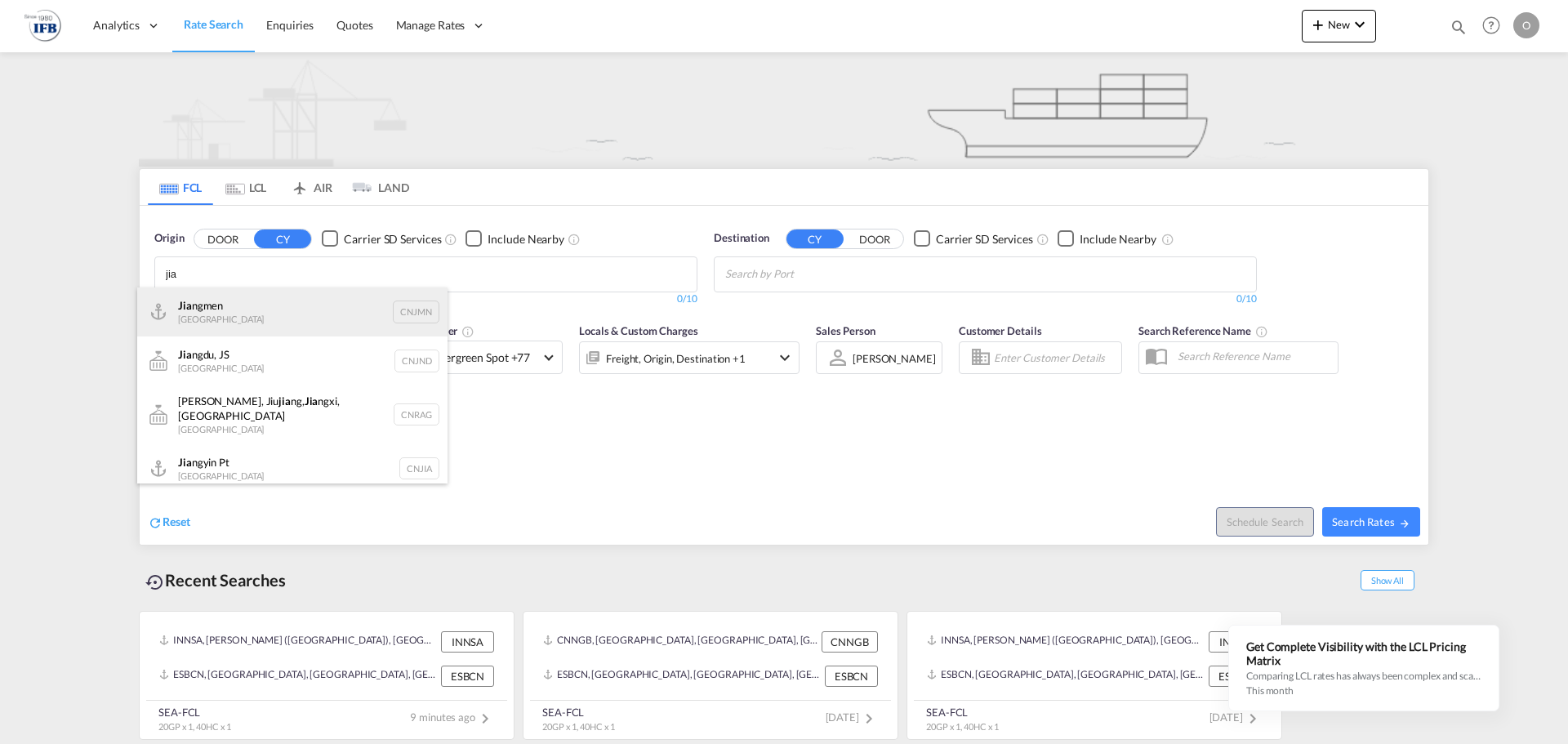
type input "jia"
click at [252, 319] on div "Jia ngmen China CNJMN" at bounding box center [292, 312] width 311 height 49
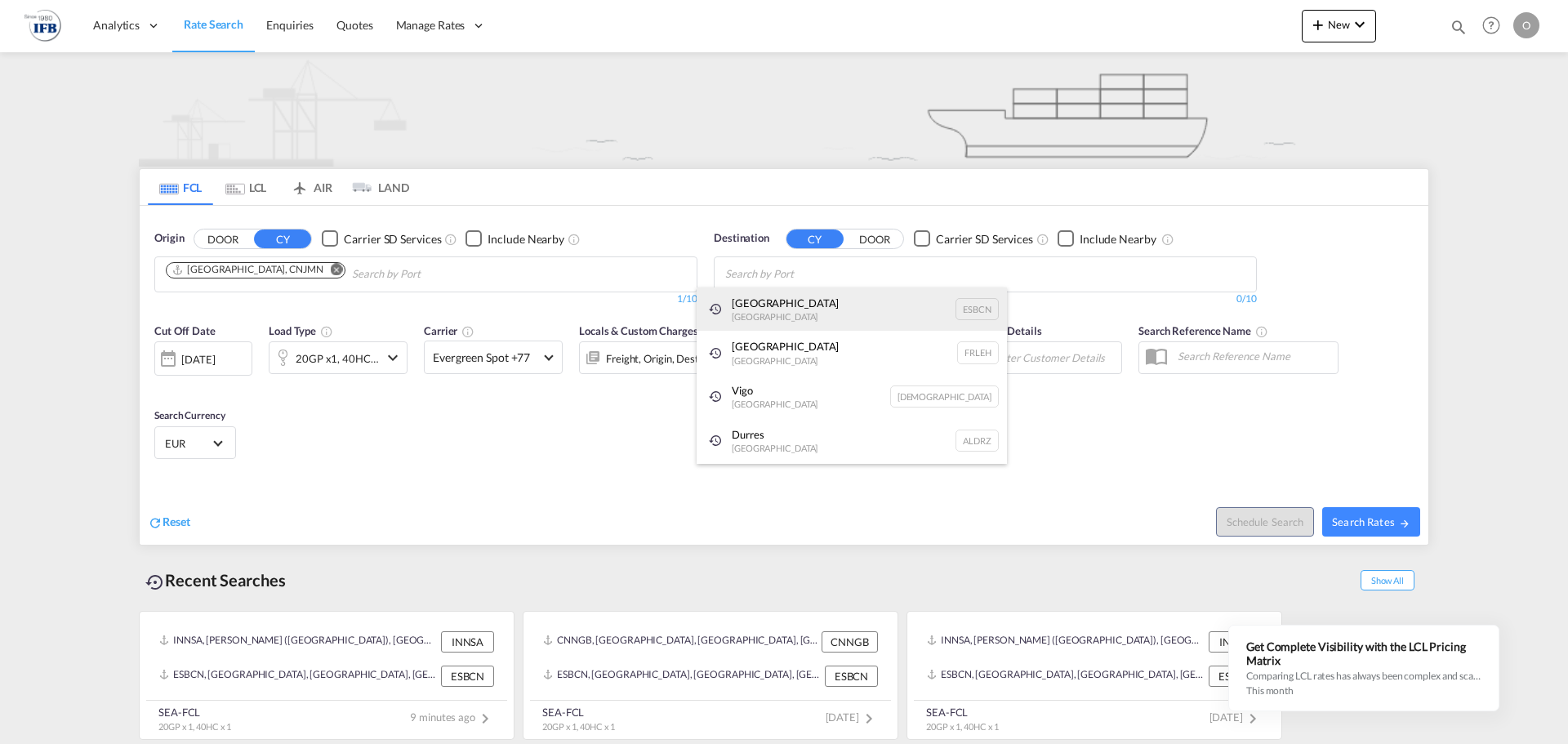
click at [798, 303] on div "Barcelona Spain ESBCN" at bounding box center [852, 309] width 311 height 44
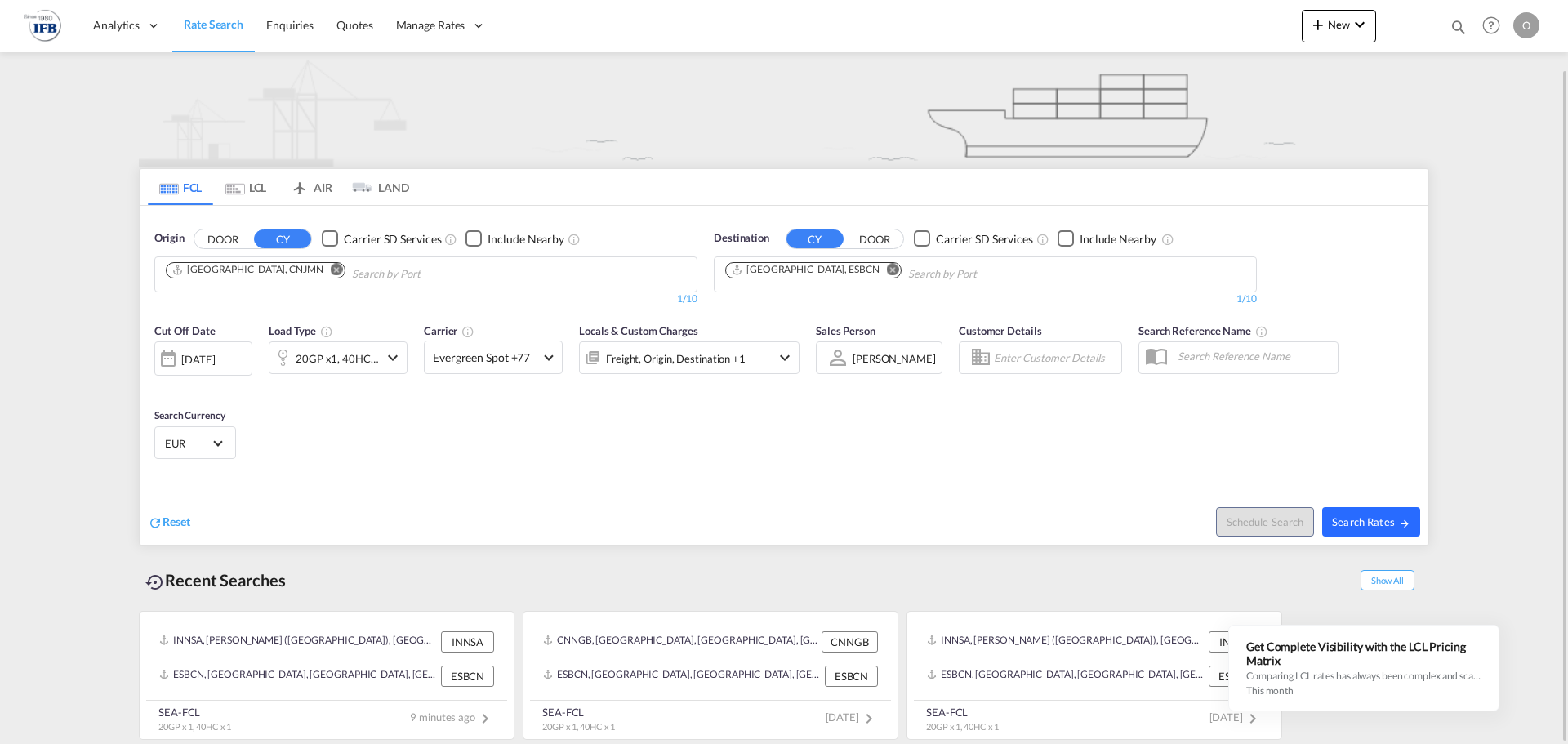
click at [1356, 521] on span "Search Rates" at bounding box center [1372, 521] width 78 height 13
type input "CNJMN to ESBCN / 16 Sep 2025"
